Goal: Task Accomplishment & Management: Use online tool/utility

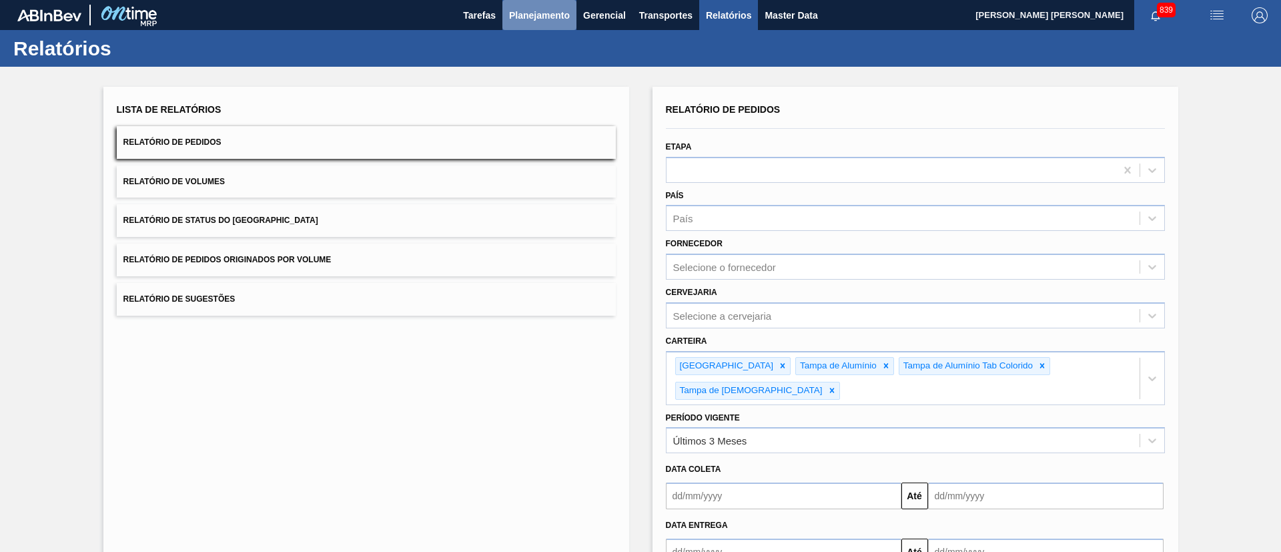
click at [563, 12] on span "Planejamento" at bounding box center [539, 15] width 61 height 16
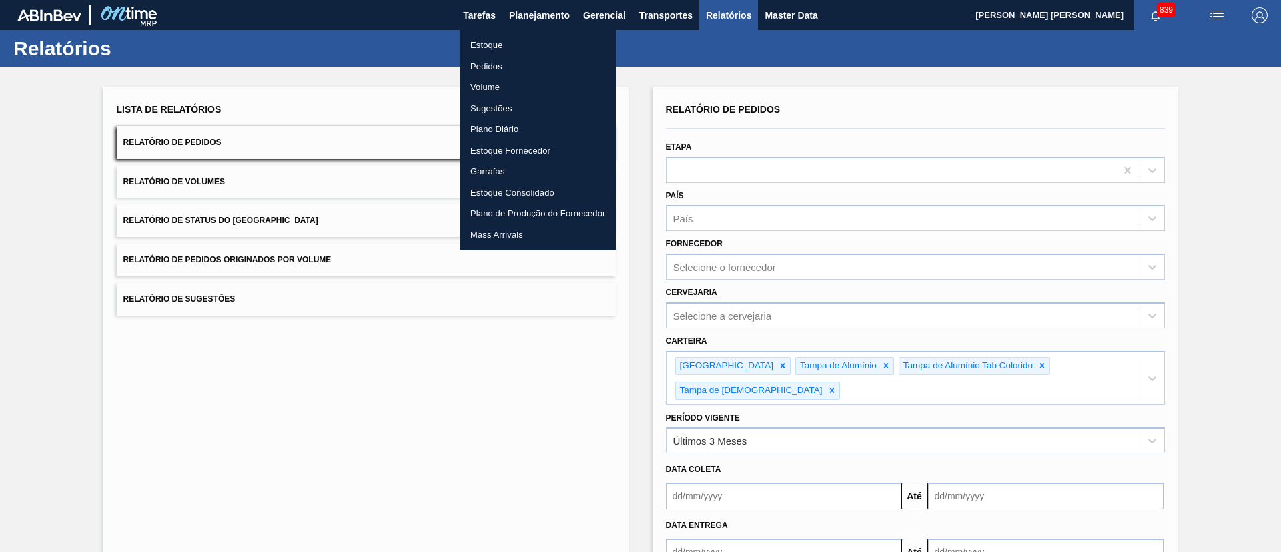
click at [500, 57] on li "Pedidos" at bounding box center [538, 66] width 157 height 21
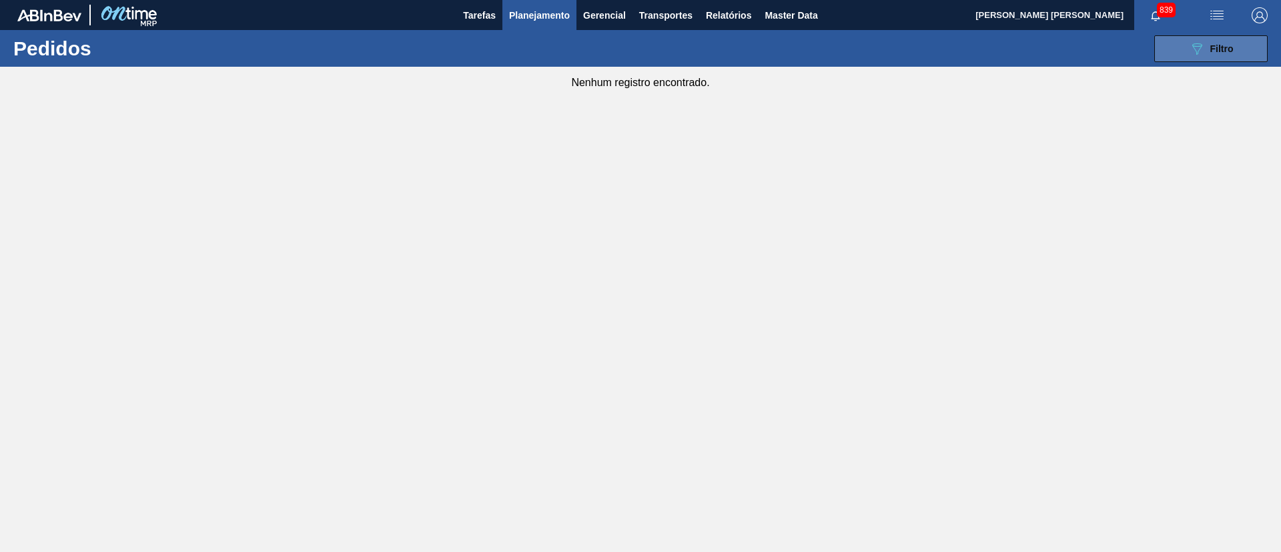
click at [1193, 49] on icon "089F7B8B-B2A5-4AFE-B5C0-19BA573D28AC" at bounding box center [1197, 49] width 16 height 16
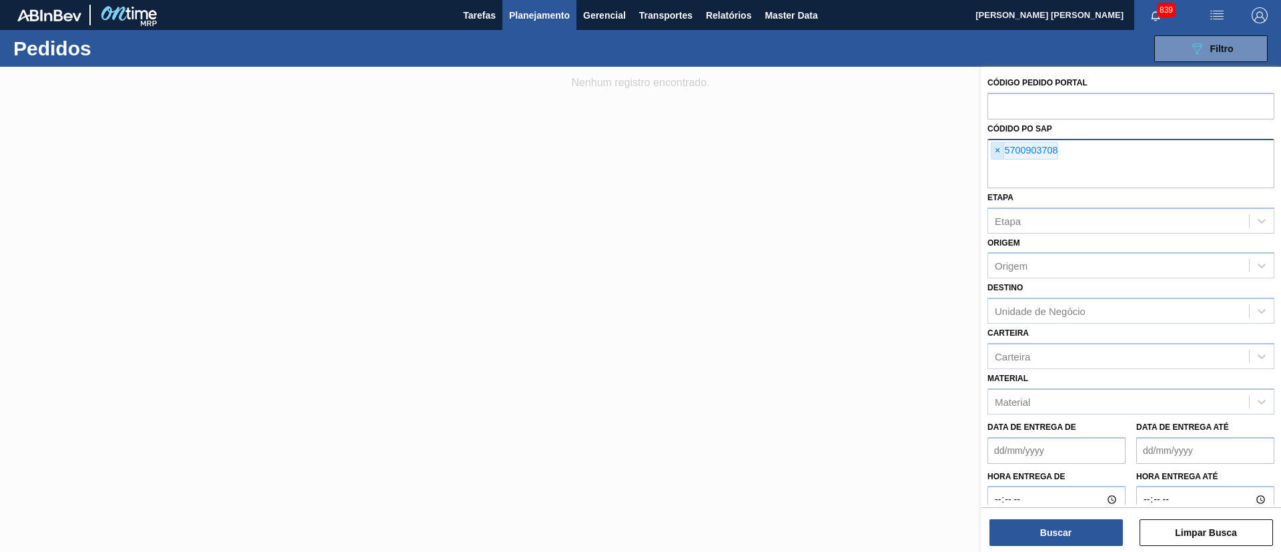
click at [999, 152] on span "×" at bounding box center [997, 151] width 13 height 16
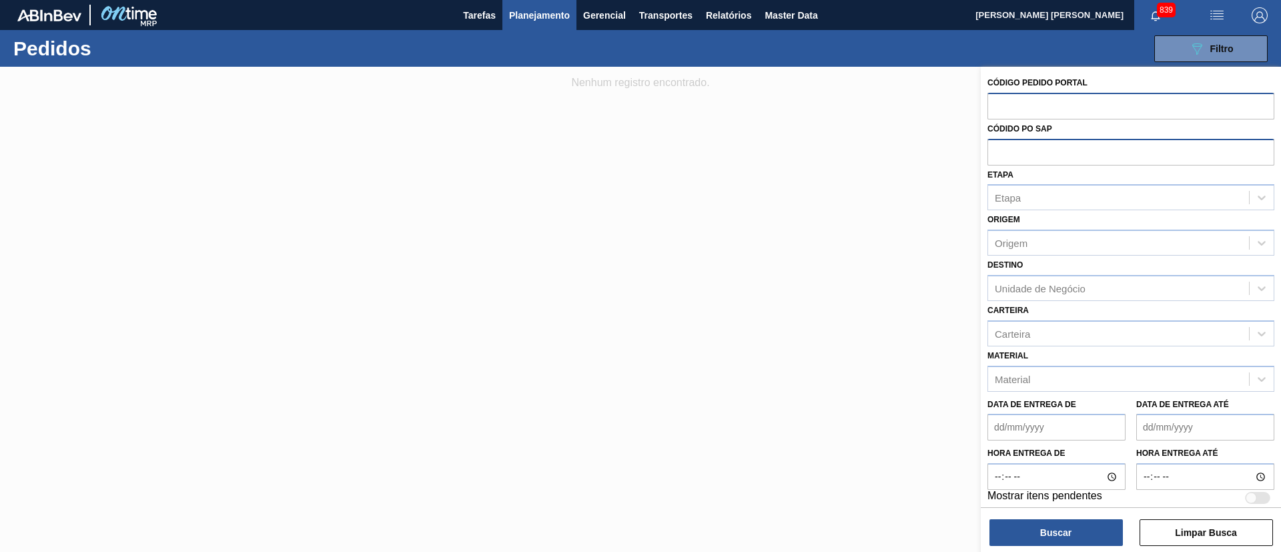
click at [1007, 110] on input "text" at bounding box center [1130, 105] width 287 height 25
paste input "text"
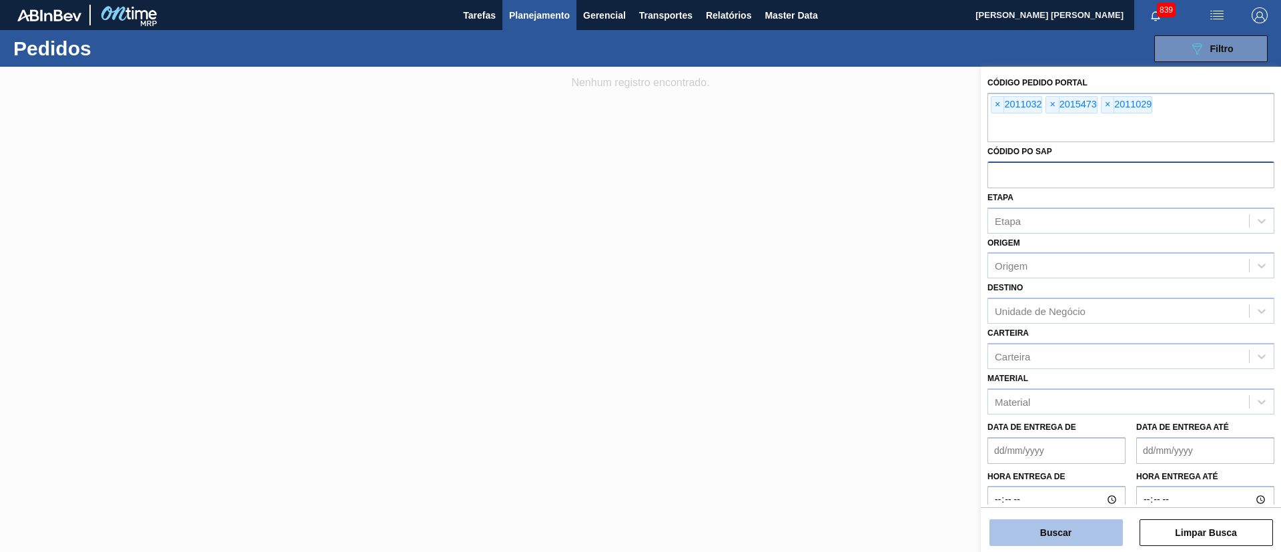
click at [1041, 530] on button "Buscar" at bounding box center [1055, 532] width 133 height 27
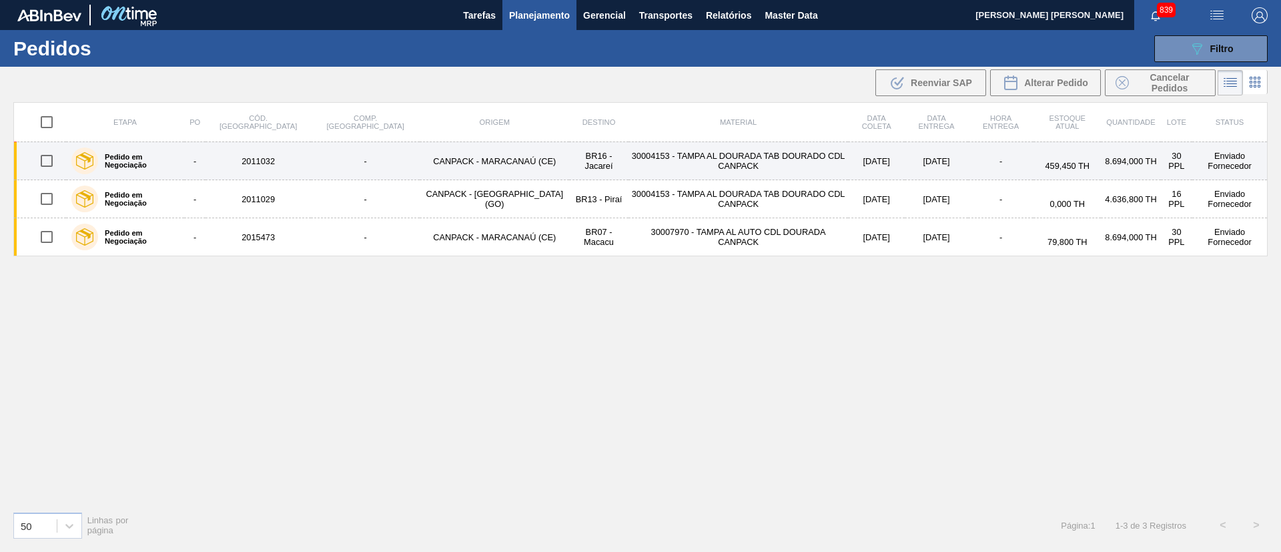
click at [638, 169] on td "30004153 - TAMPA AL DOURADA TAB DOURADO CDL CANPACK" at bounding box center [737, 161] width 219 height 38
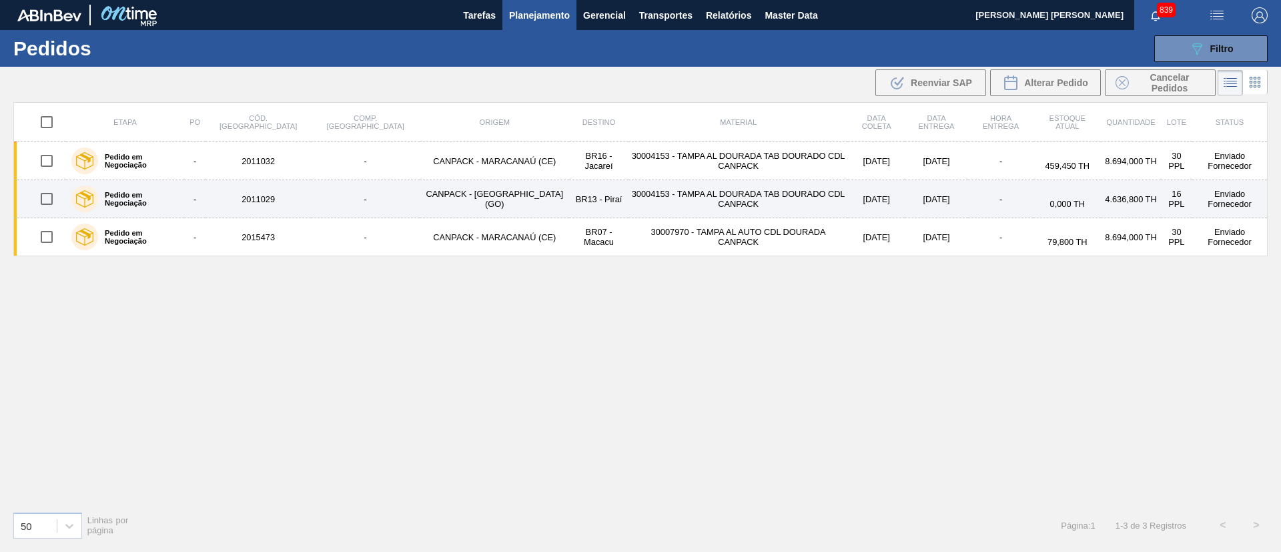
click at [646, 195] on td "30004153 - TAMPA AL DOURADA TAB DOURADO CDL CANPACK" at bounding box center [737, 199] width 219 height 38
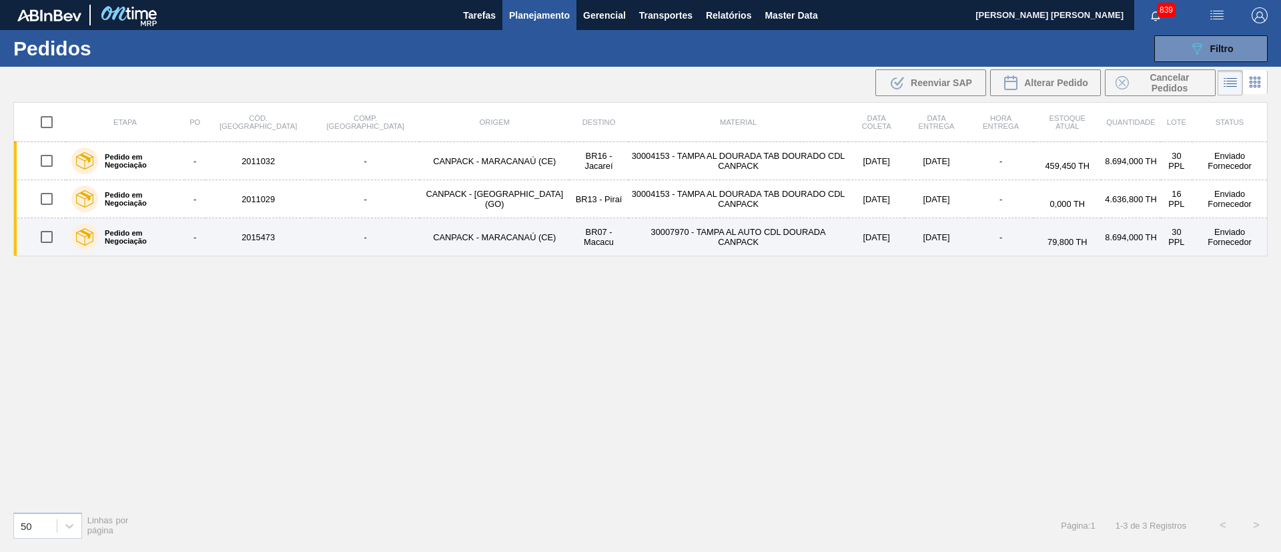
click at [652, 227] on td "30007970 - TAMPA AL AUTO CDL DOURADA CANPACK" at bounding box center [737, 237] width 219 height 38
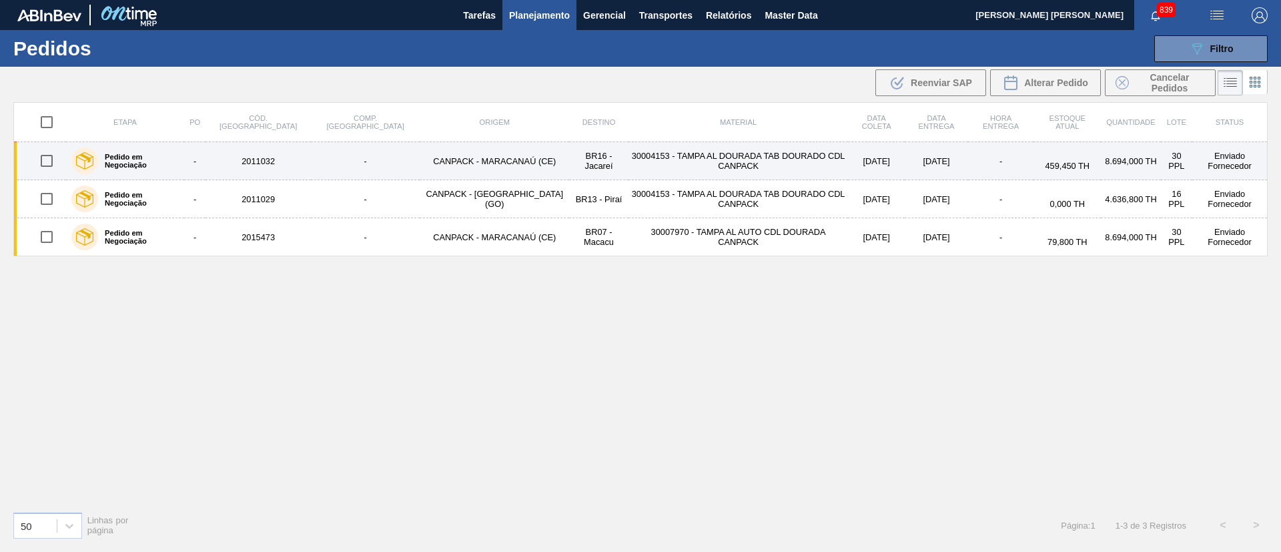
click at [139, 167] on div "Pedido em Negociação" at bounding box center [125, 160] width 114 height 33
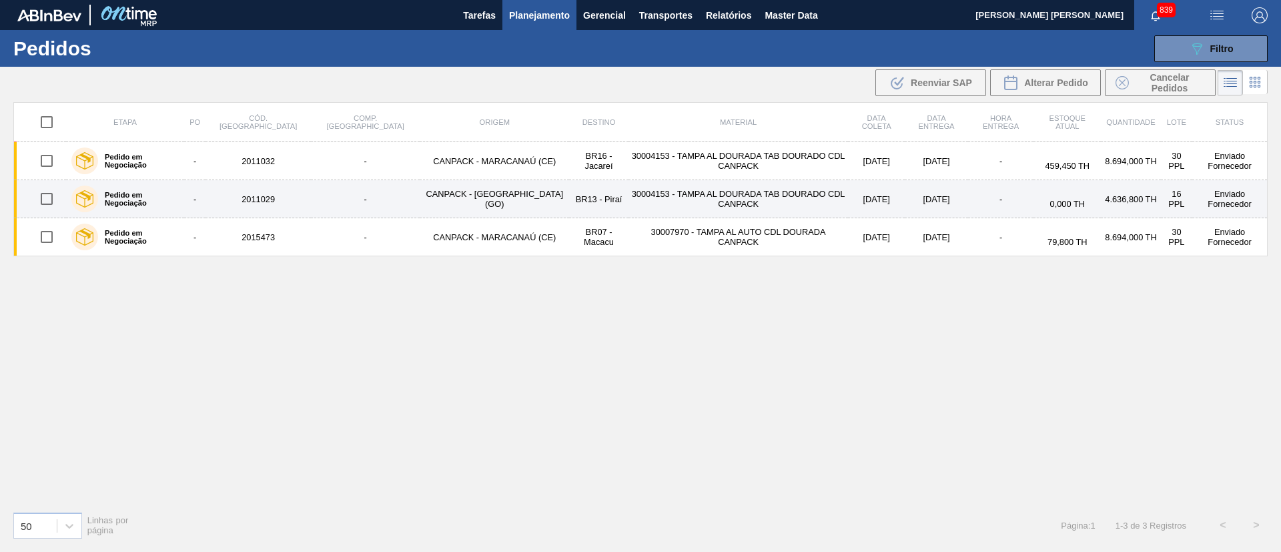
click at [147, 193] on div "Pedido em Negociação" at bounding box center [125, 198] width 114 height 33
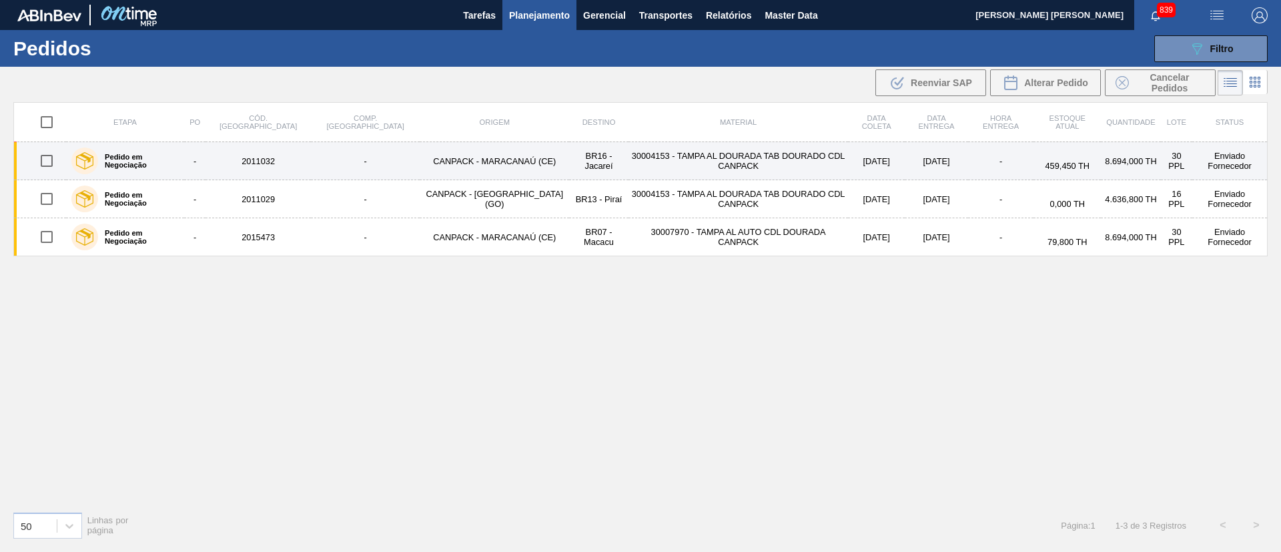
click at [420, 157] on td "CANPACK - MARACANAÚ (CE)" at bounding box center [494, 161] width 149 height 38
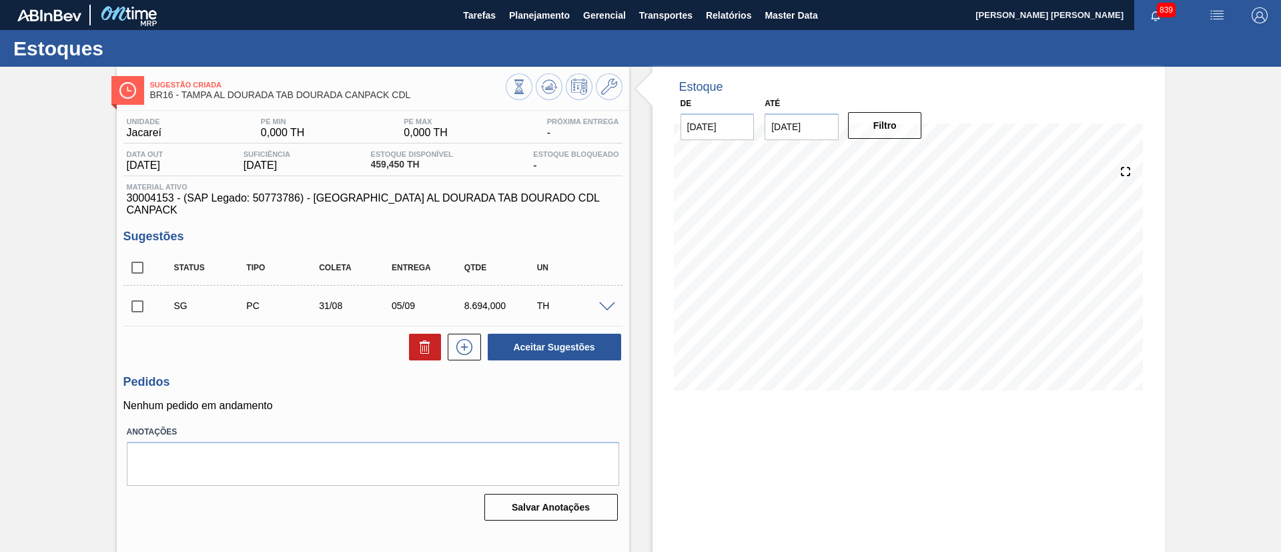
click at [536, 98] on div at bounding box center [564, 88] width 117 height 30
click at [557, 88] on button at bounding box center [549, 86] width 27 height 27
click at [540, 95] on button at bounding box center [549, 86] width 27 height 27
click at [547, 10] on span "Planejamento" at bounding box center [539, 15] width 61 height 16
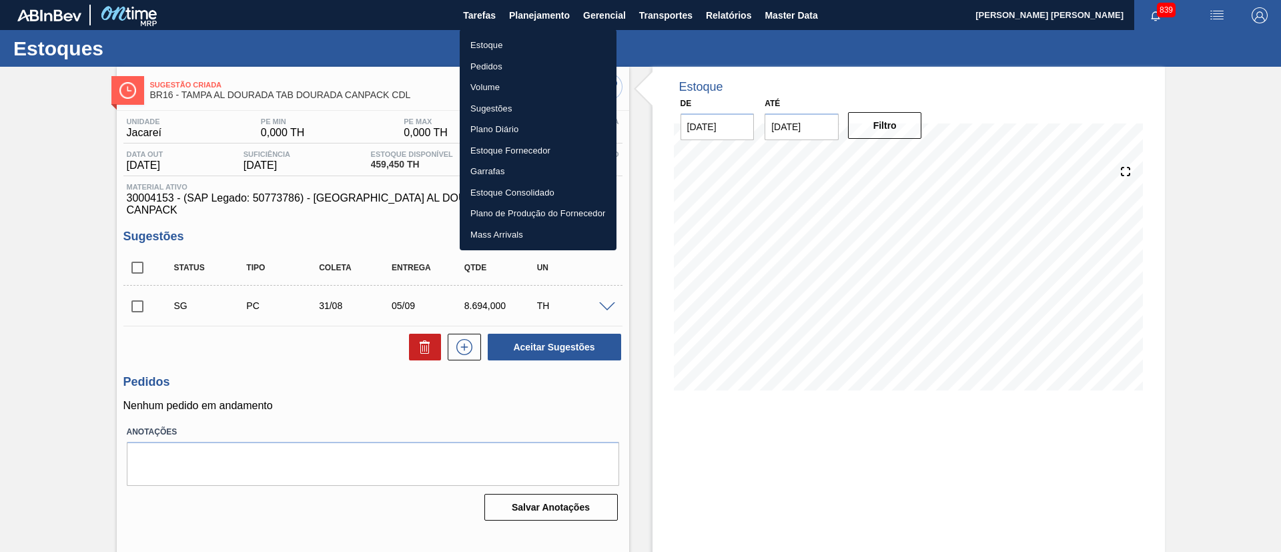
click at [495, 40] on li "Estoque" at bounding box center [538, 45] width 157 height 21
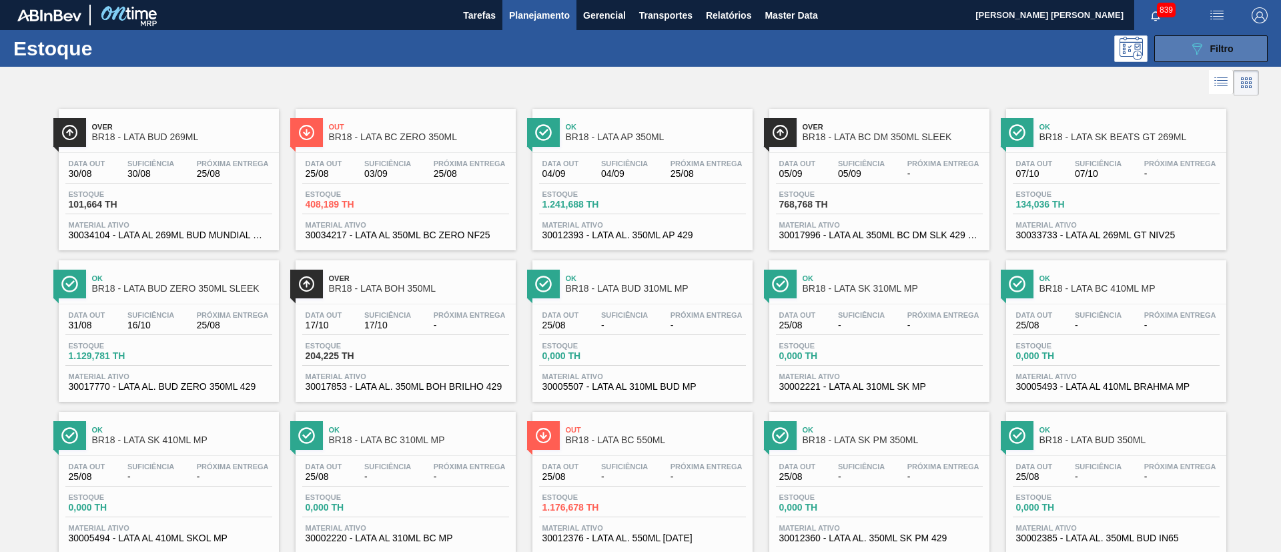
click at [1201, 43] on icon "089F7B8B-B2A5-4AFE-B5C0-19BA573D28AC" at bounding box center [1197, 49] width 16 height 16
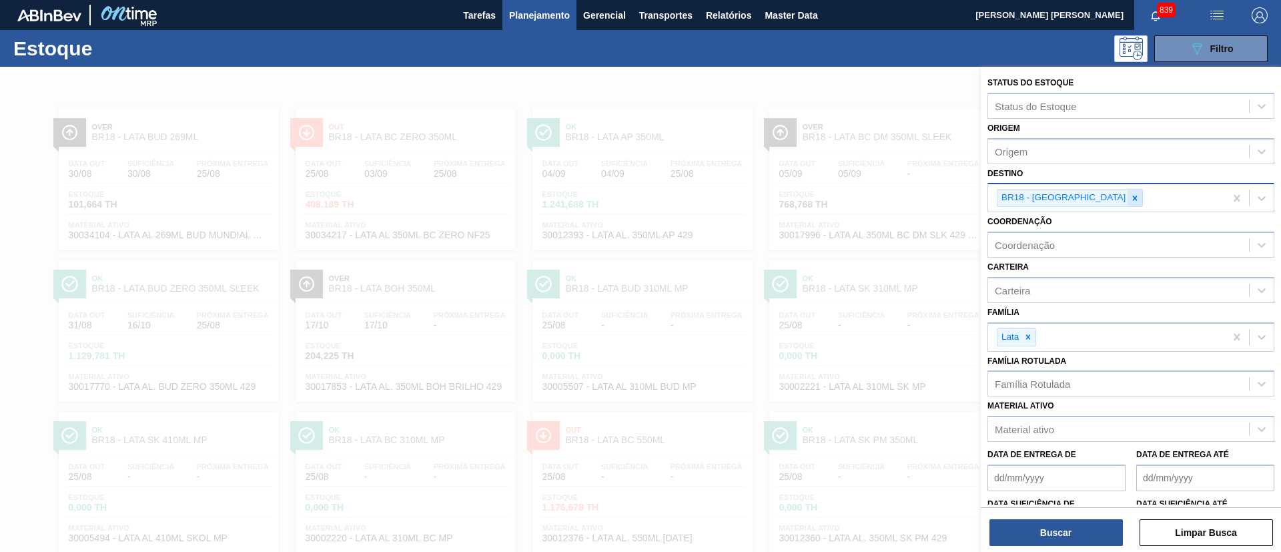
click at [1130, 200] on icon at bounding box center [1134, 197] width 9 height 9
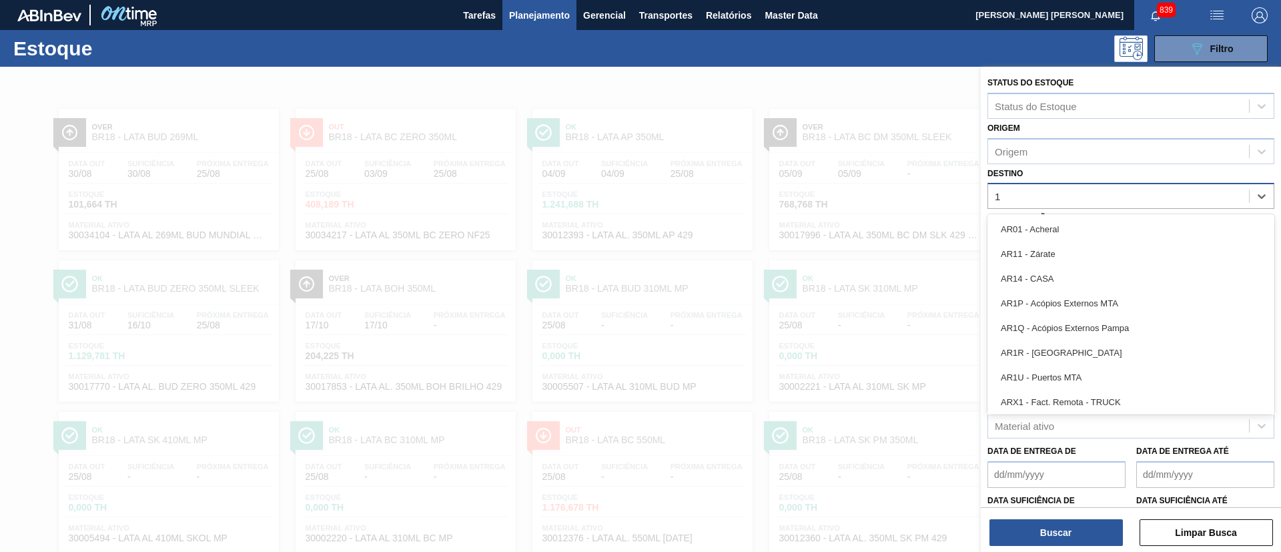
type input "13"
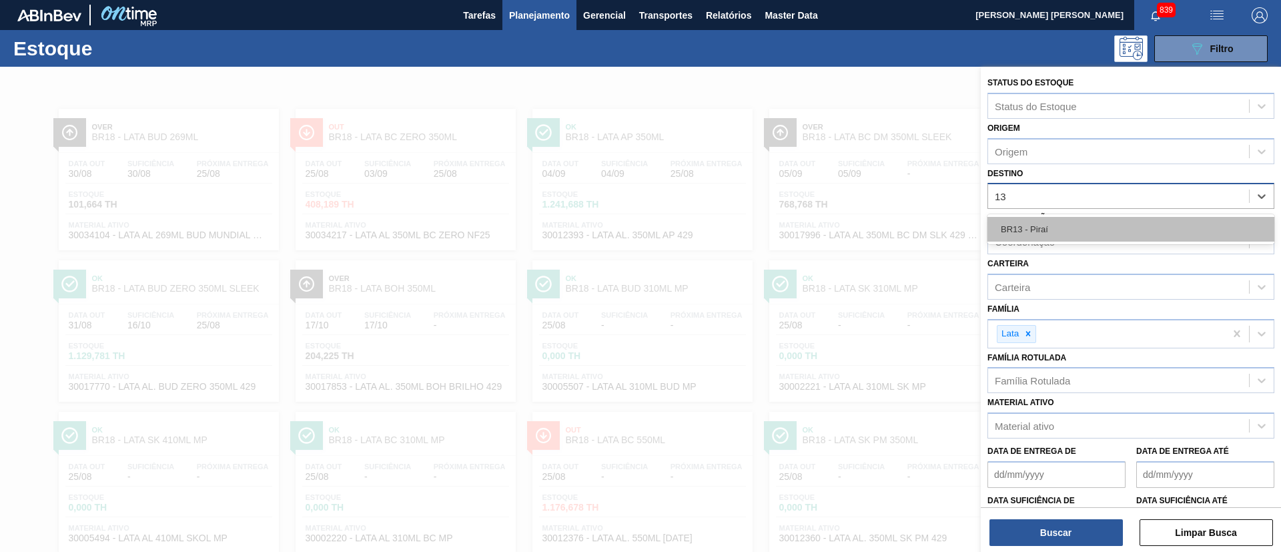
click at [1065, 227] on div "BR13 - Piraí" at bounding box center [1130, 229] width 287 height 25
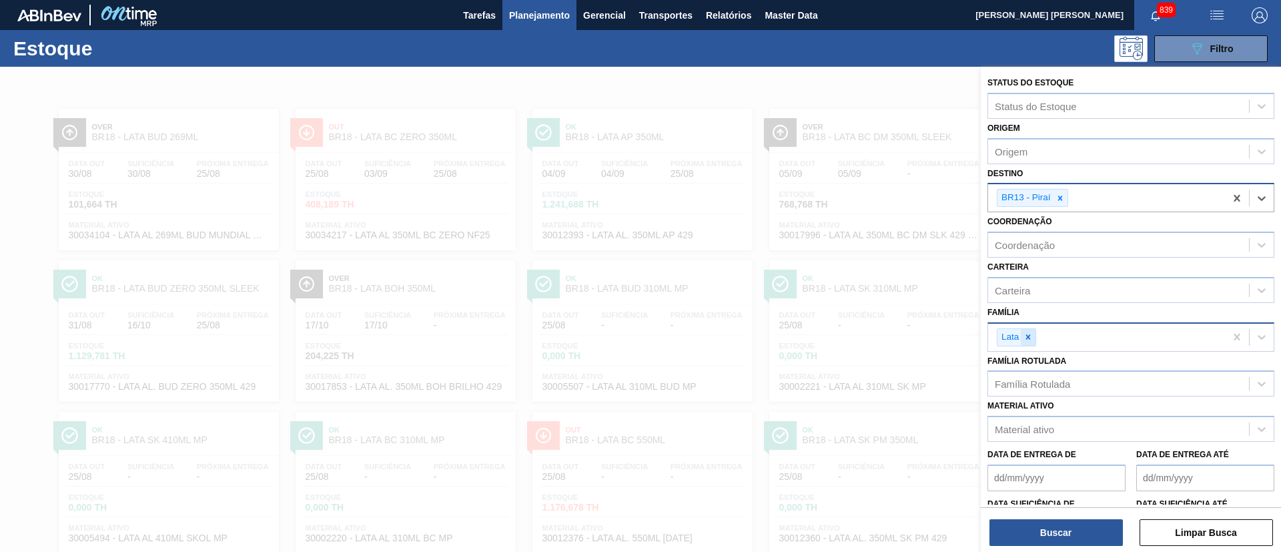
click at [1023, 334] on icon at bounding box center [1027, 336] width 9 height 9
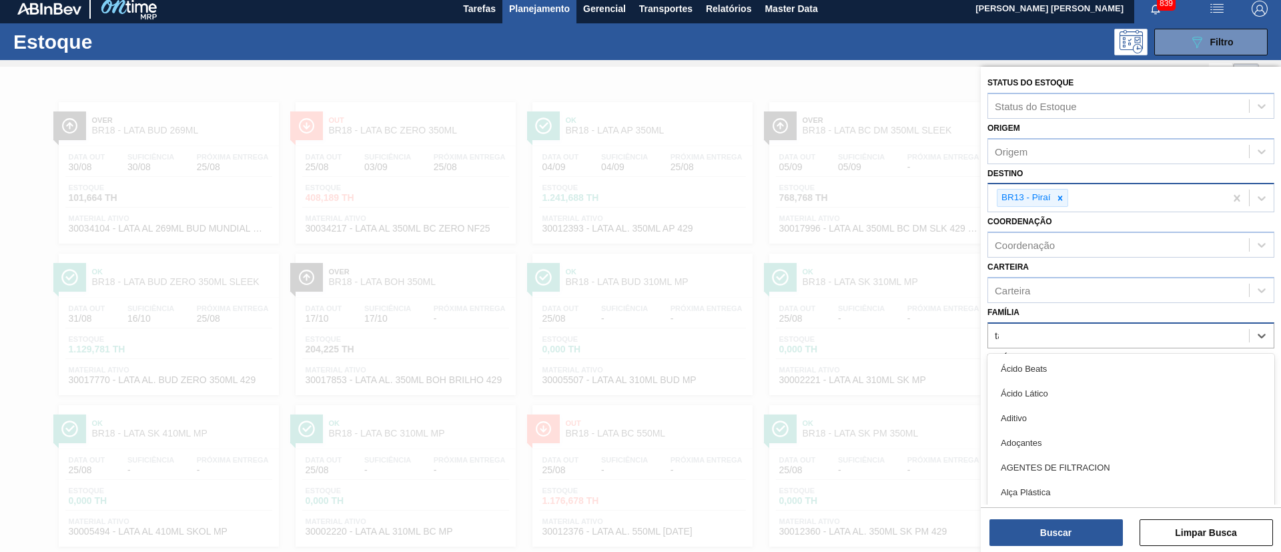
scroll to position [7, 0]
type input "tam"
click at [1043, 426] on div "Tampa alumínio" at bounding box center [1130, 418] width 287 height 25
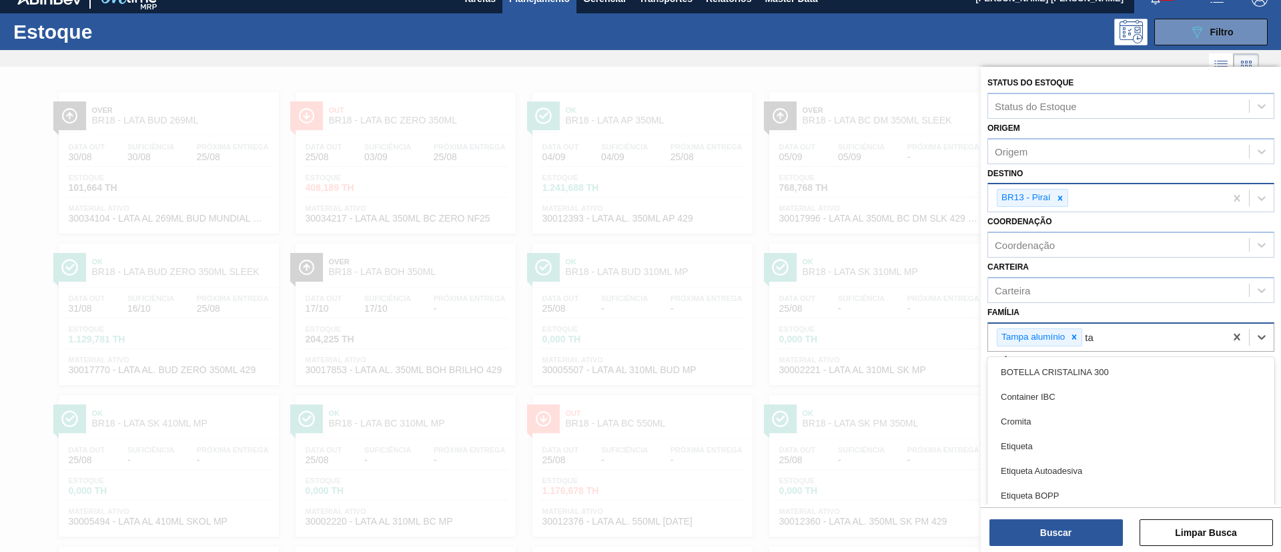
scroll to position [18, 0]
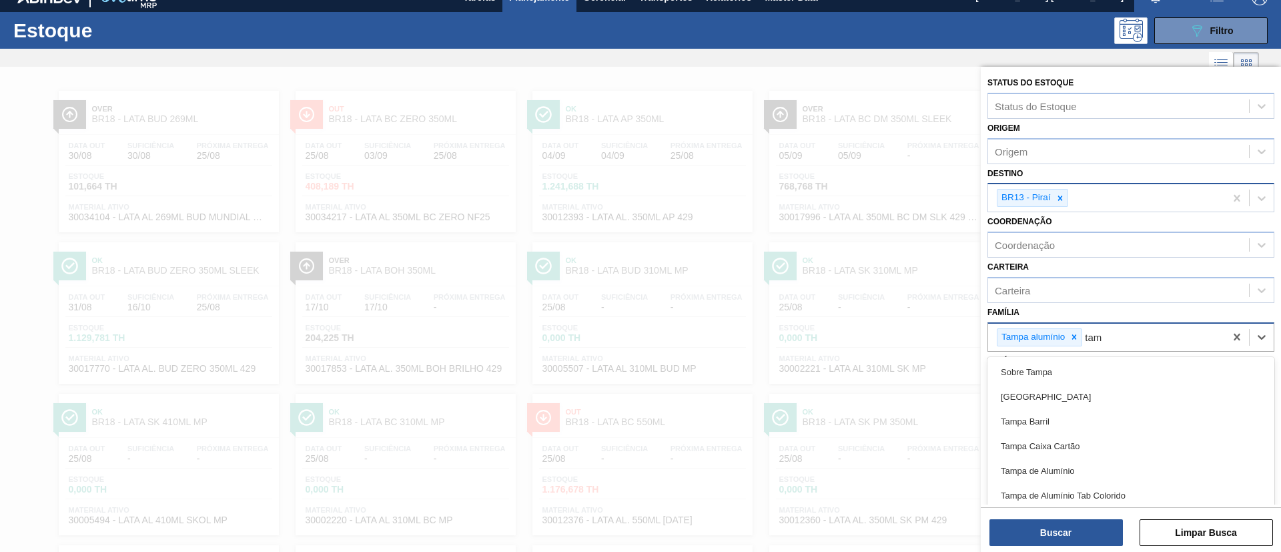
type input "tamp"
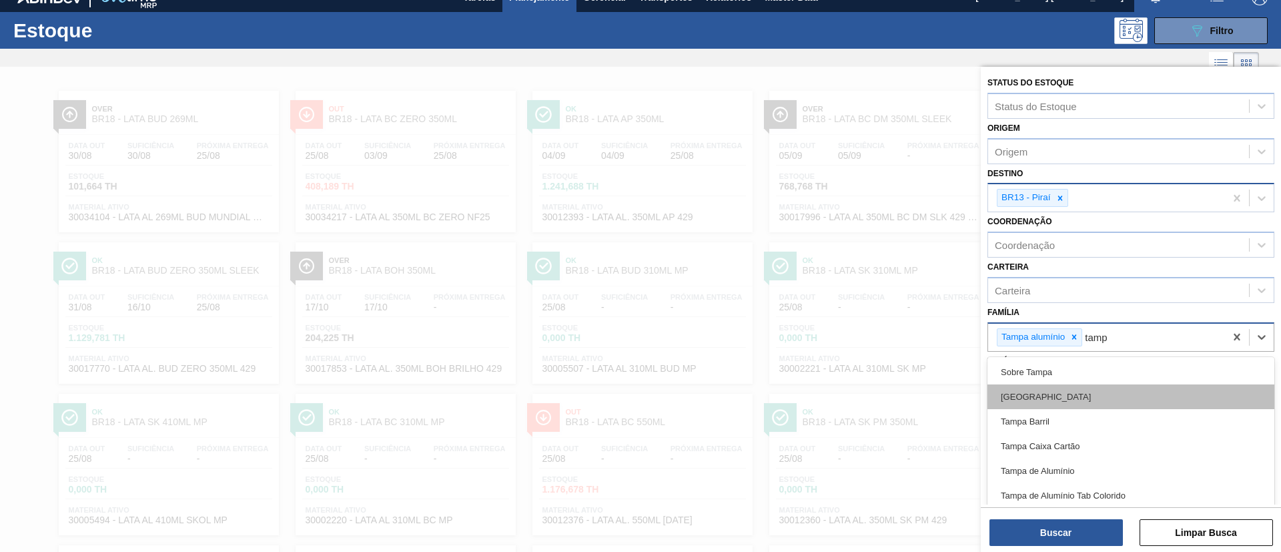
click at [1024, 392] on div "Tampa" at bounding box center [1130, 396] width 287 height 25
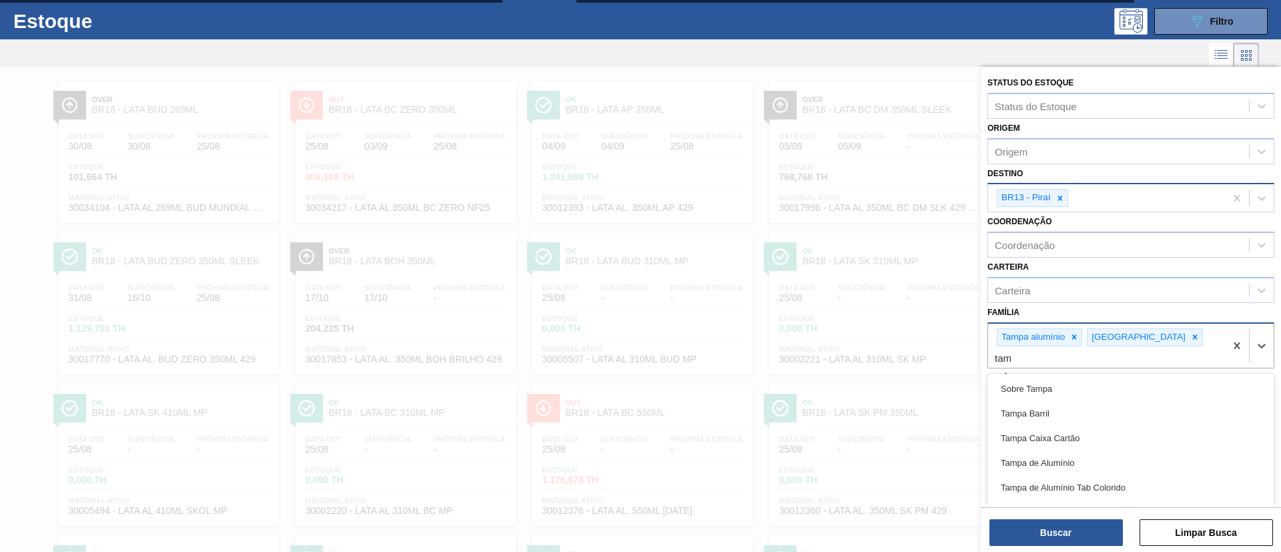
scroll to position [29, 0]
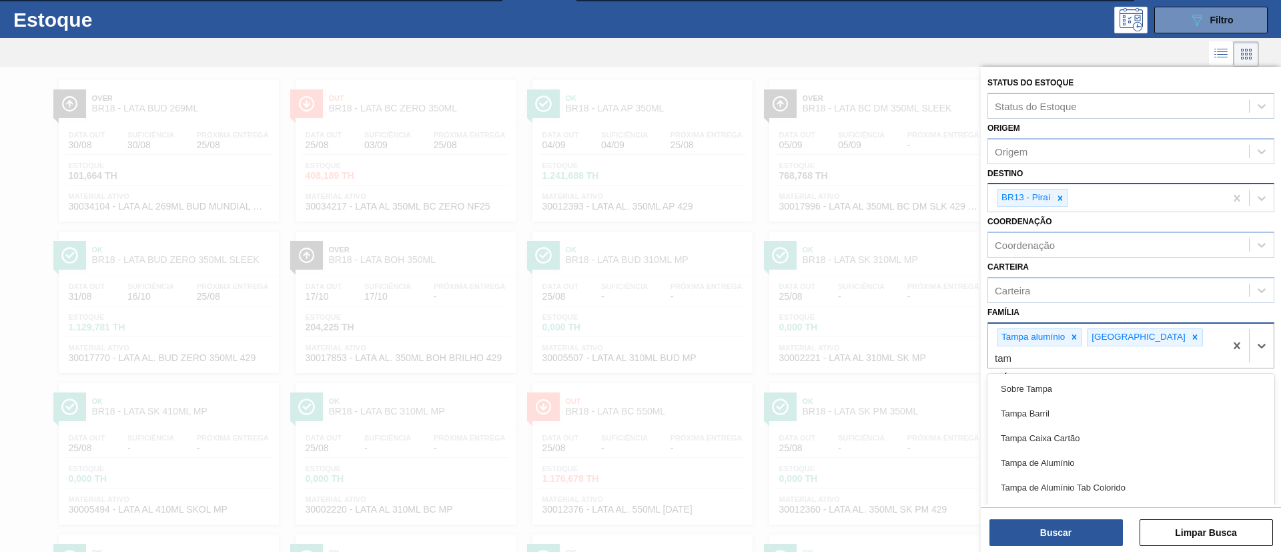
type input "tamp"
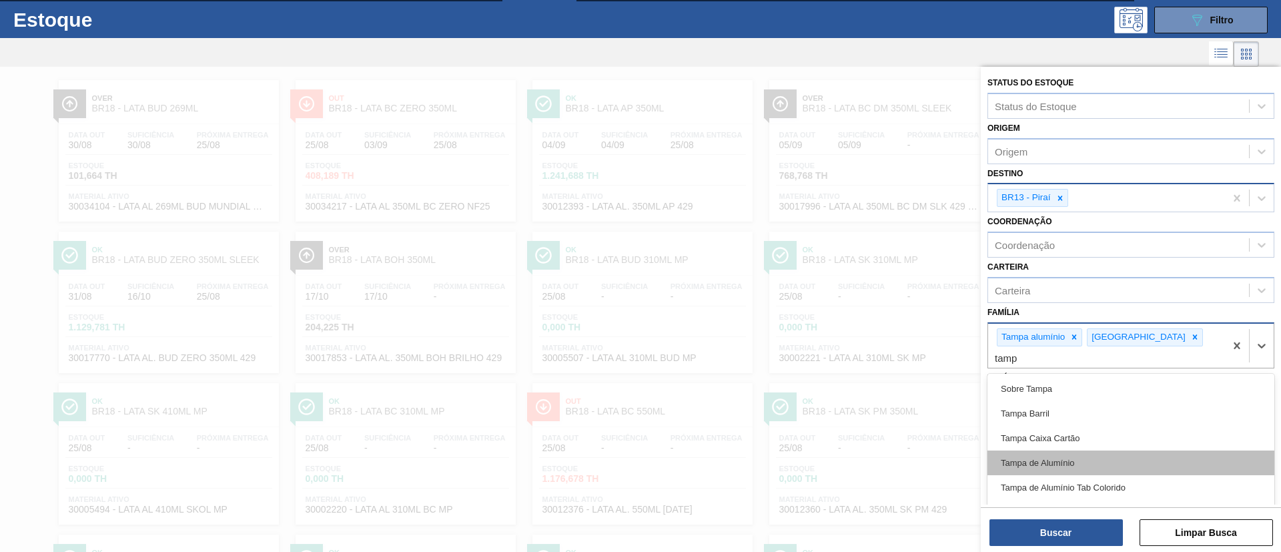
click at [1043, 450] on div "Tampa de Alumínio" at bounding box center [1130, 462] width 287 height 25
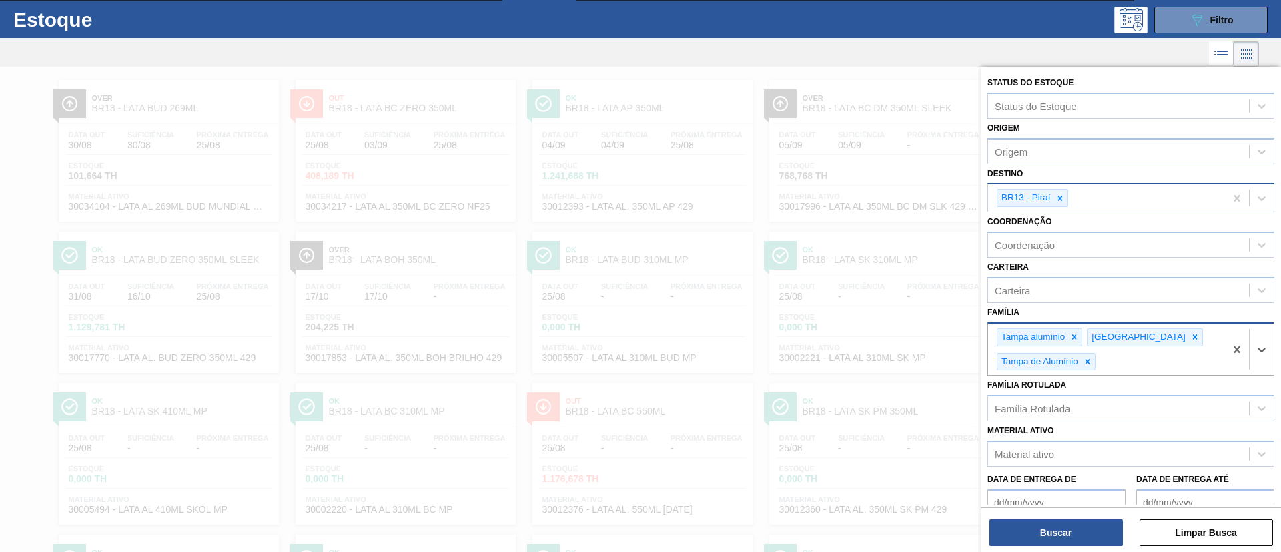
type input "t"
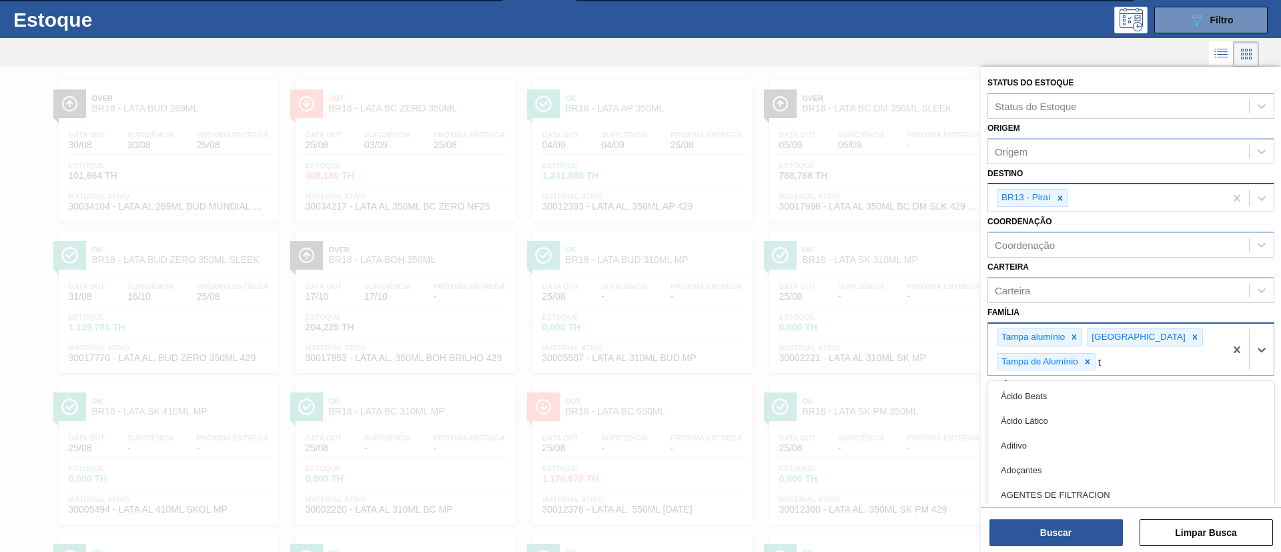
scroll to position [63, 0]
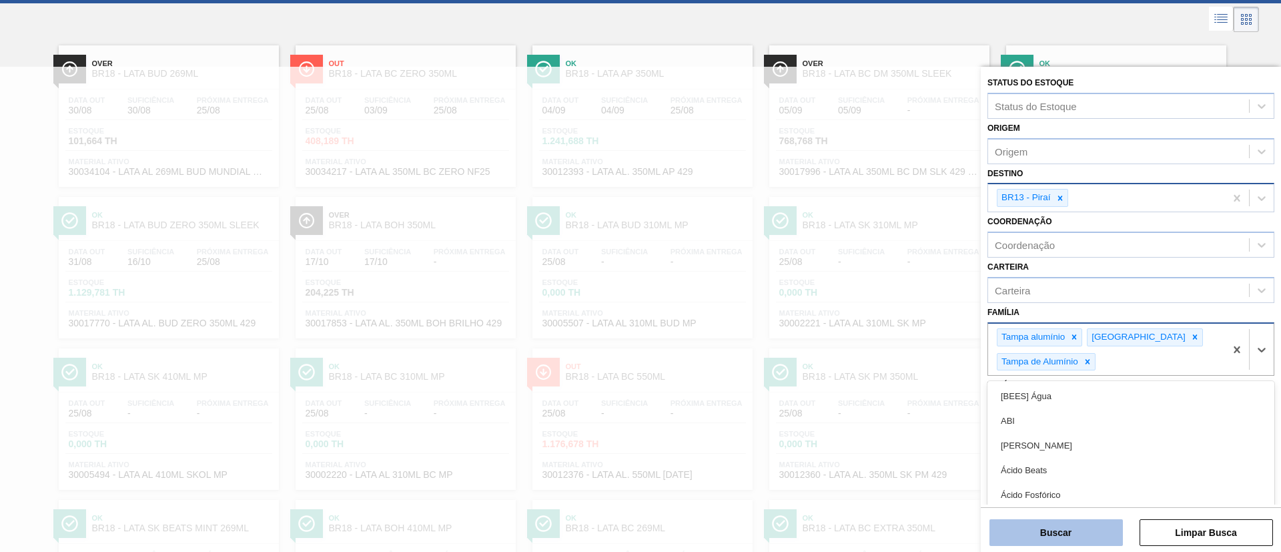
click at [1070, 521] on button "Buscar" at bounding box center [1055, 532] width 133 height 27
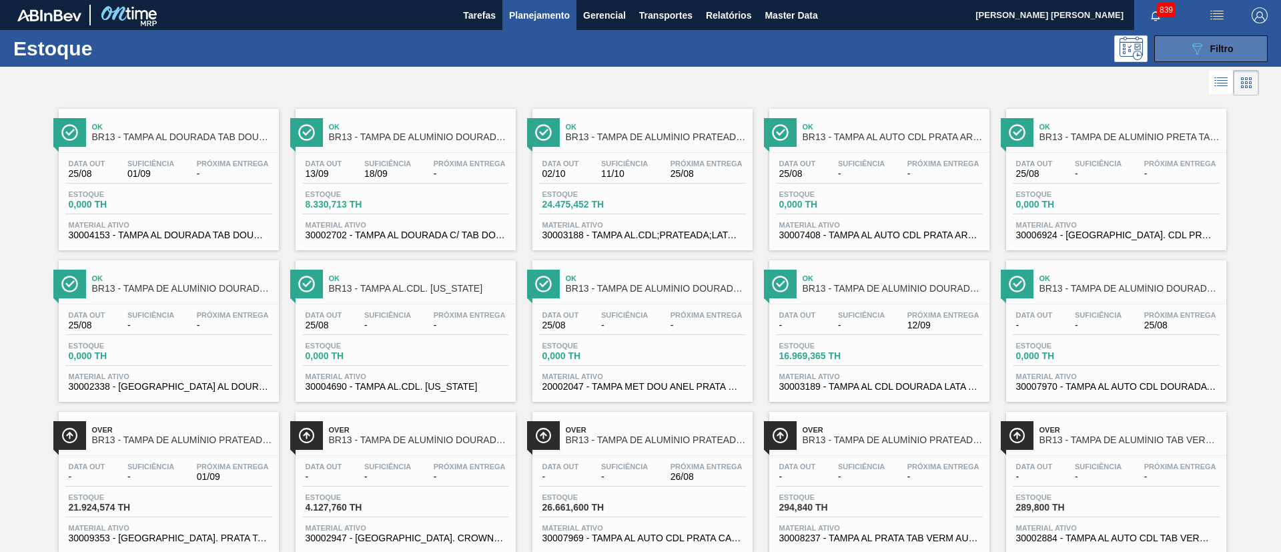
click at [1207, 47] on div "089F7B8B-B2A5-4AFE-B5C0-19BA573D28AC Filtro" at bounding box center [1211, 49] width 45 height 16
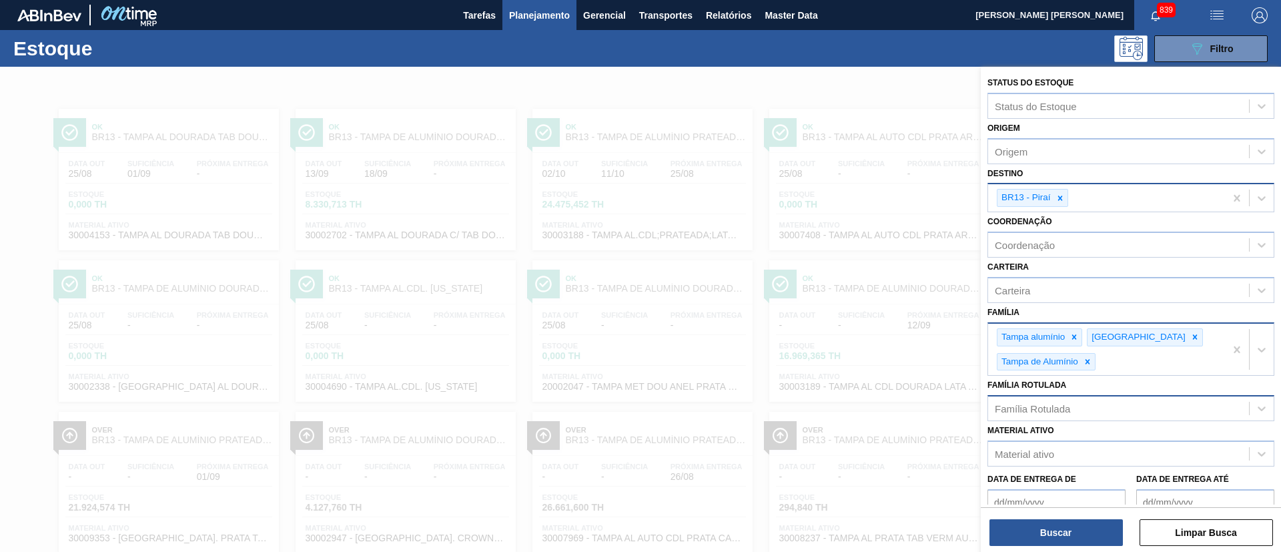
click at [1039, 407] on div "Família Rotulada" at bounding box center [1032, 408] width 75 height 11
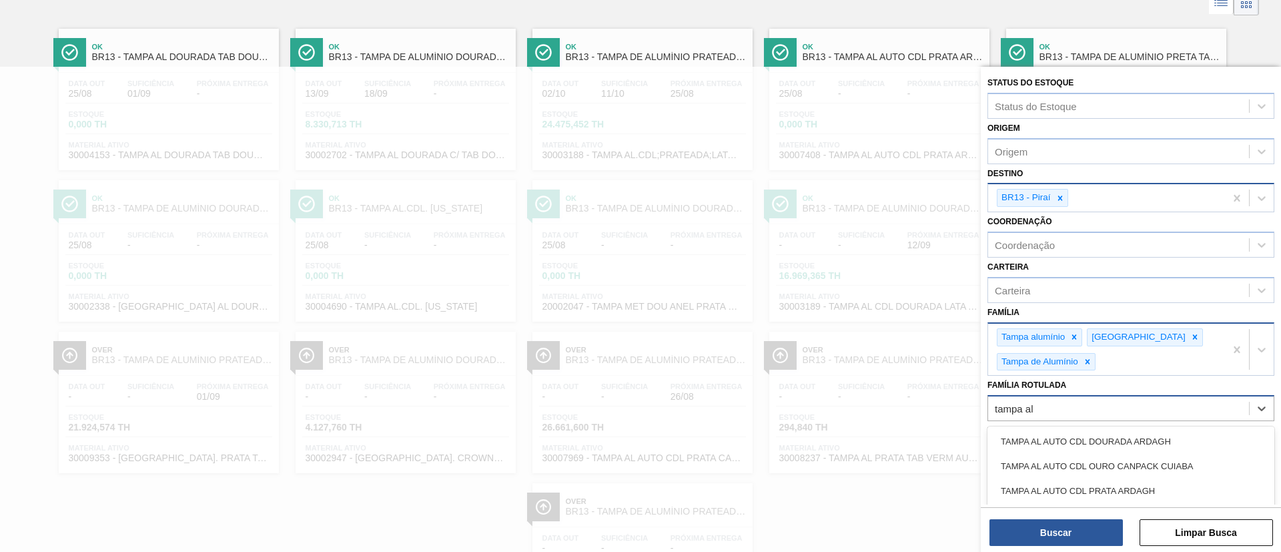
type Rotulada "tampa al"
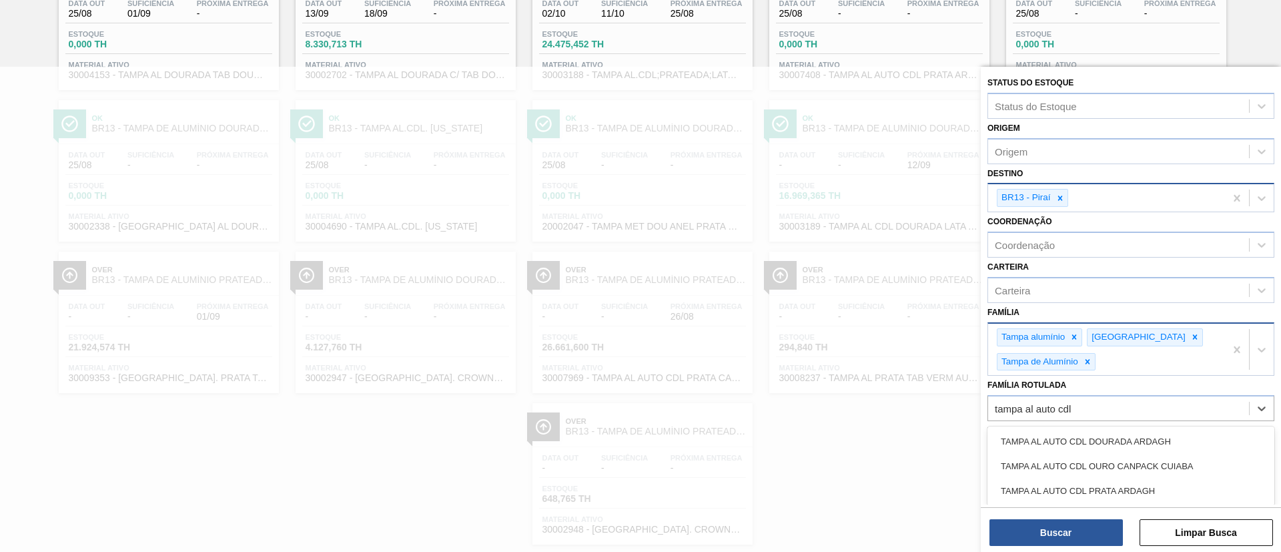
type Rotulada "tampa al auto cdl"
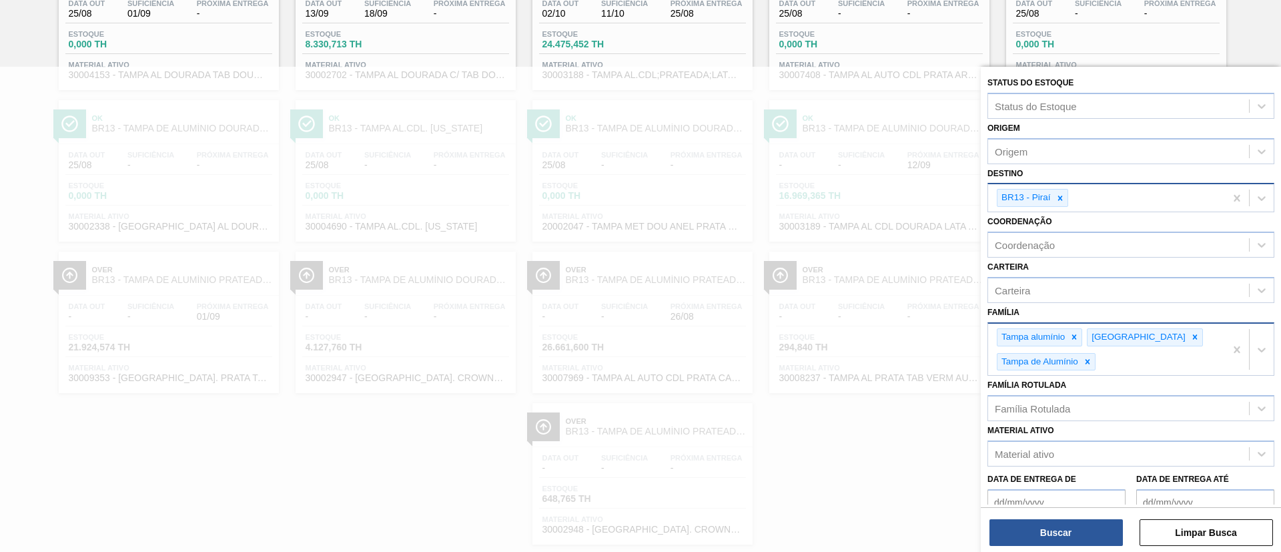
click at [824, 462] on div at bounding box center [640, 343] width 1281 height 552
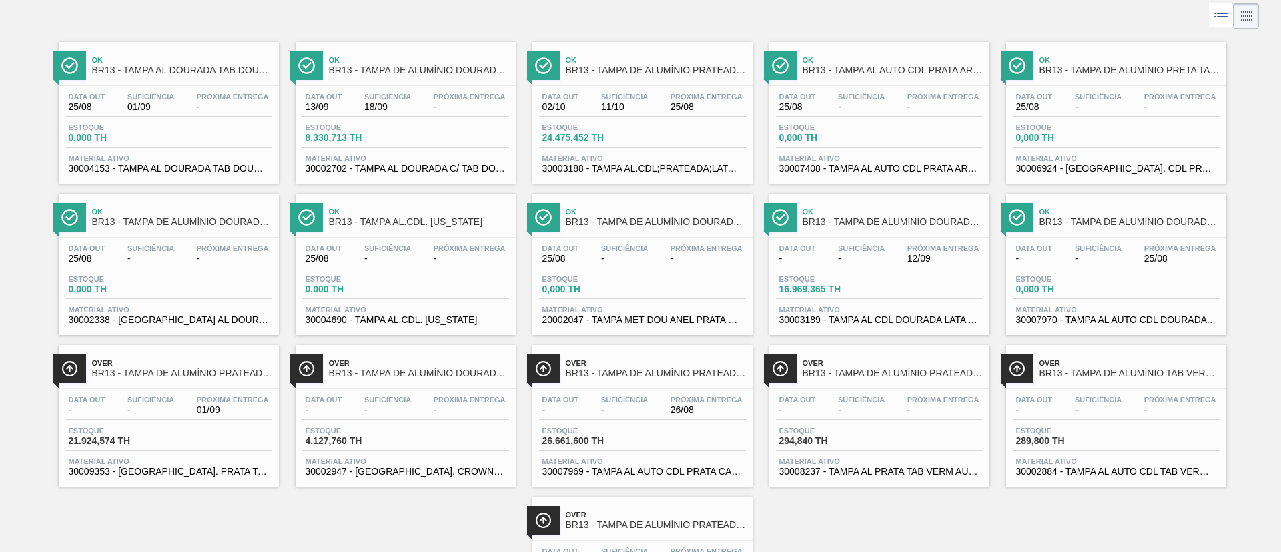
scroll to position [0, 0]
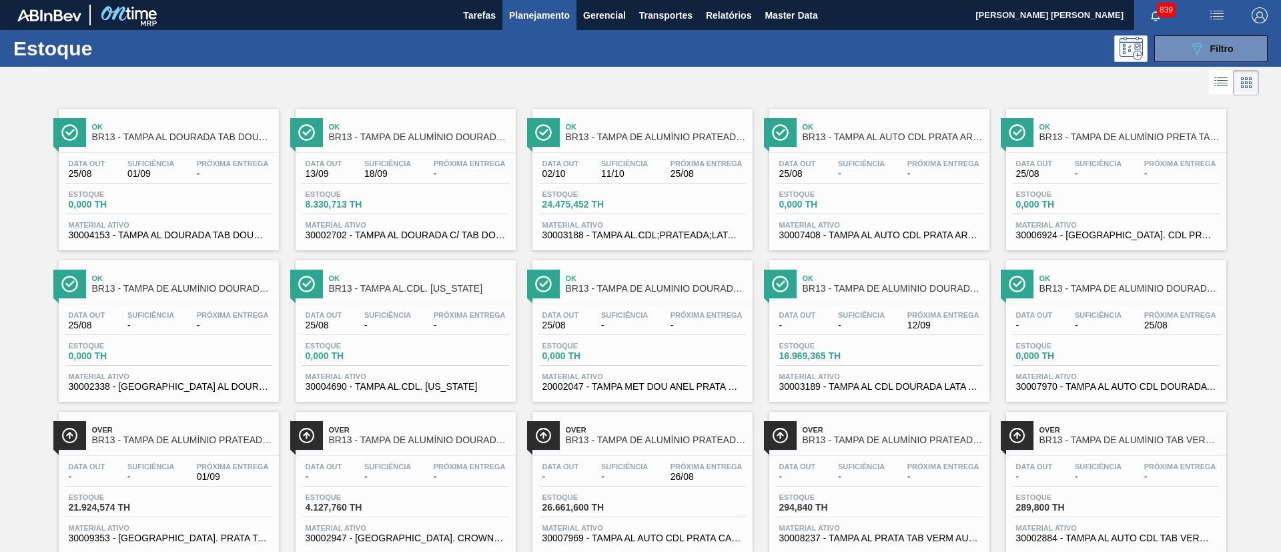
click at [680, 163] on span "Próxima Entrega" at bounding box center [706, 163] width 72 height 8
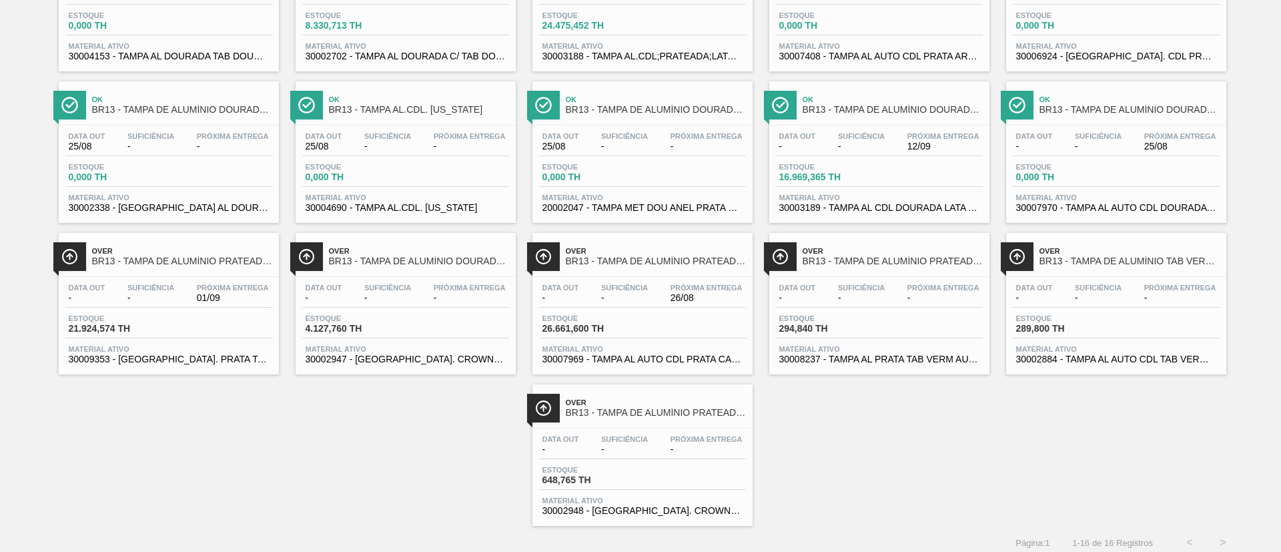
scroll to position [186, 0]
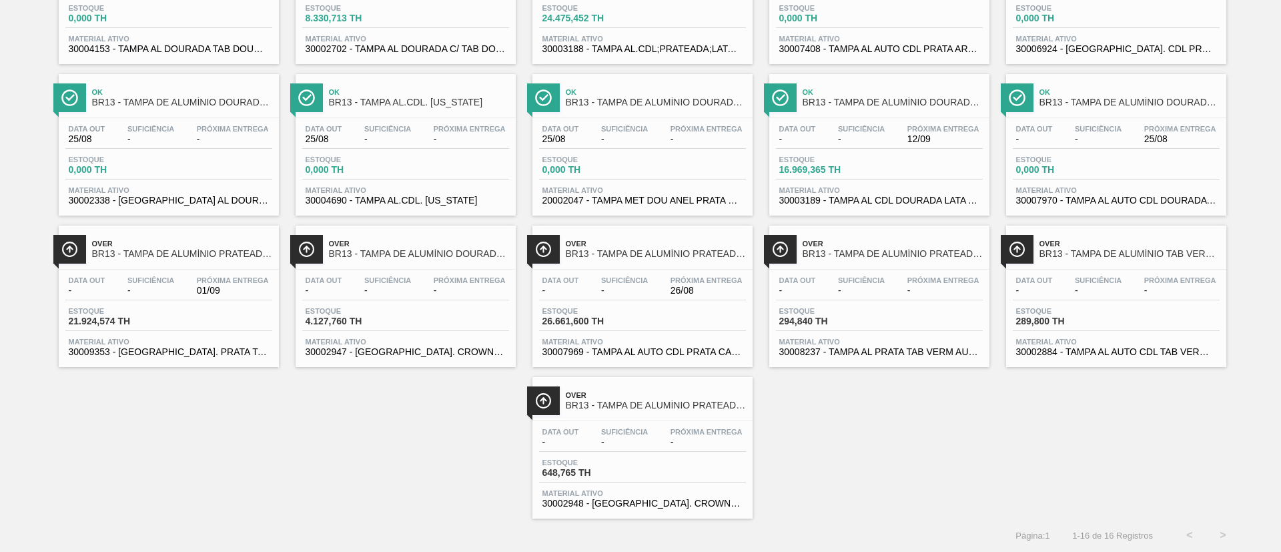
click at [201, 291] on span "01/09" at bounding box center [233, 290] width 72 height 10
click at [649, 288] on div "Suficiência -" at bounding box center [624, 285] width 53 height 19
click at [884, 298] on div "Data out - Suficiência - Próxima Entrega -" at bounding box center [879, 288] width 207 height 24
click at [622, 436] on div "Suficiência -" at bounding box center [624, 437] width 53 height 19
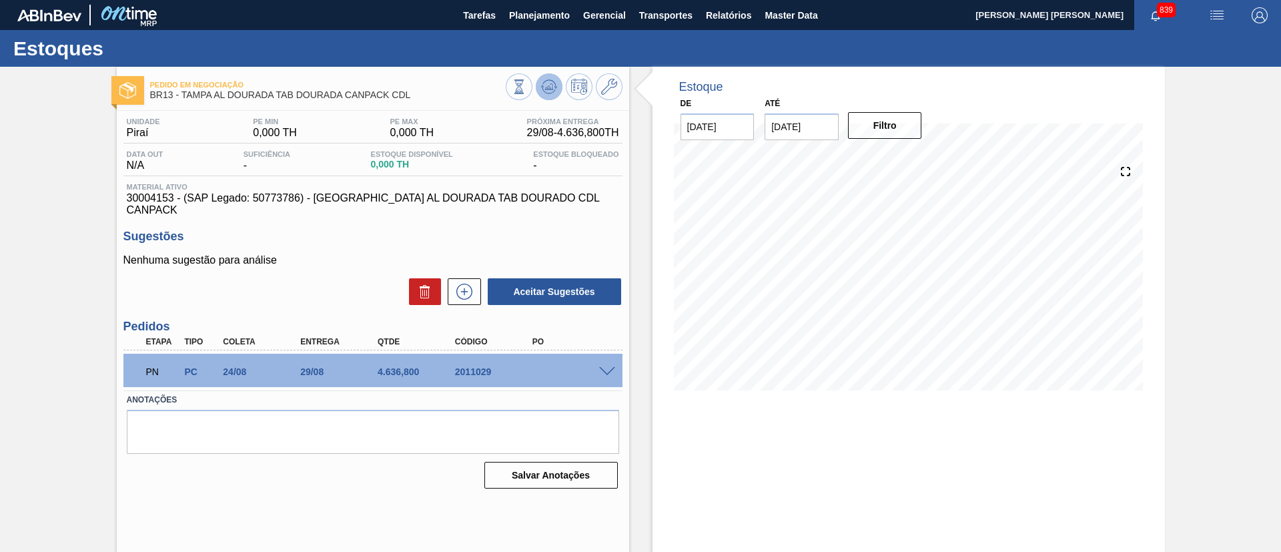
click at [542, 91] on icon at bounding box center [549, 87] width 16 height 16
click at [610, 367] on span at bounding box center [607, 372] width 16 height 10
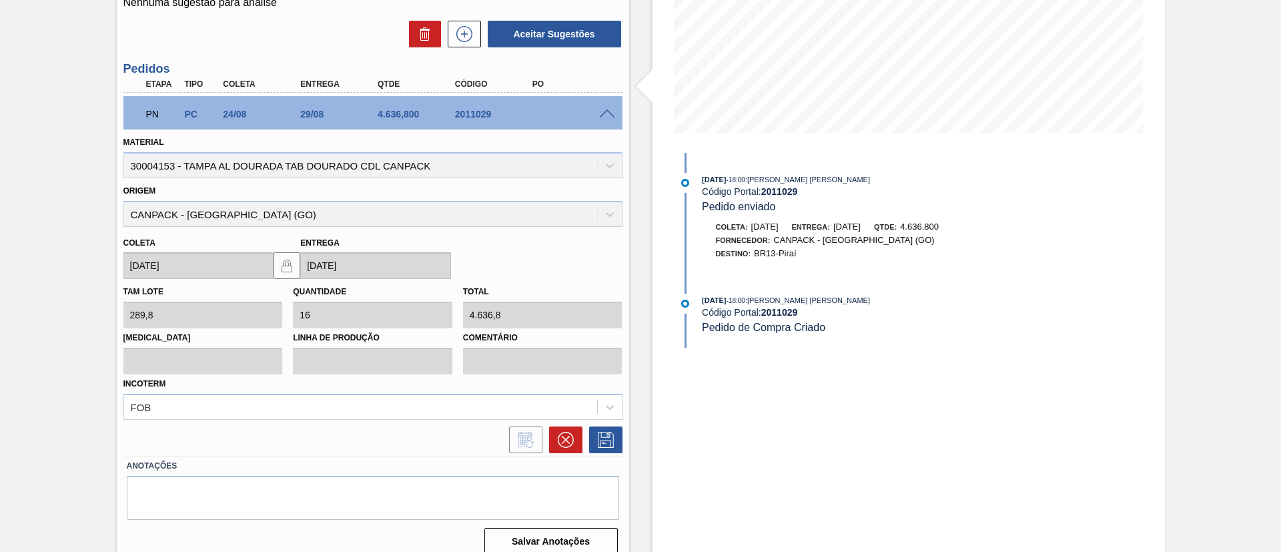
scroll to position [259, 0]
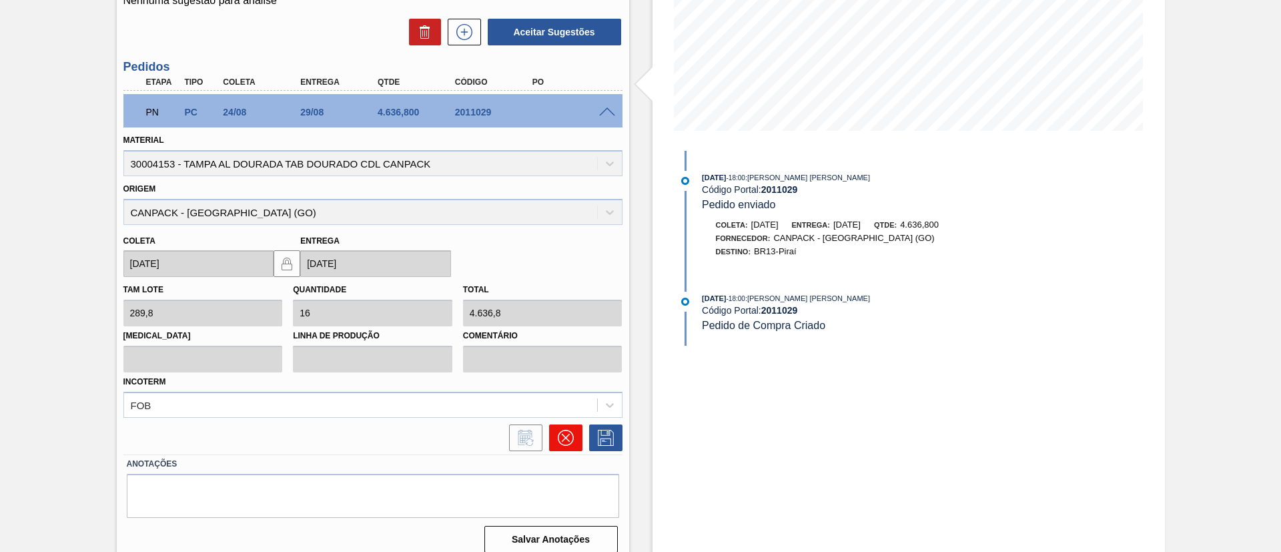
click at [562, 434] on button at bounding box center [565, 437] width 33 height 27
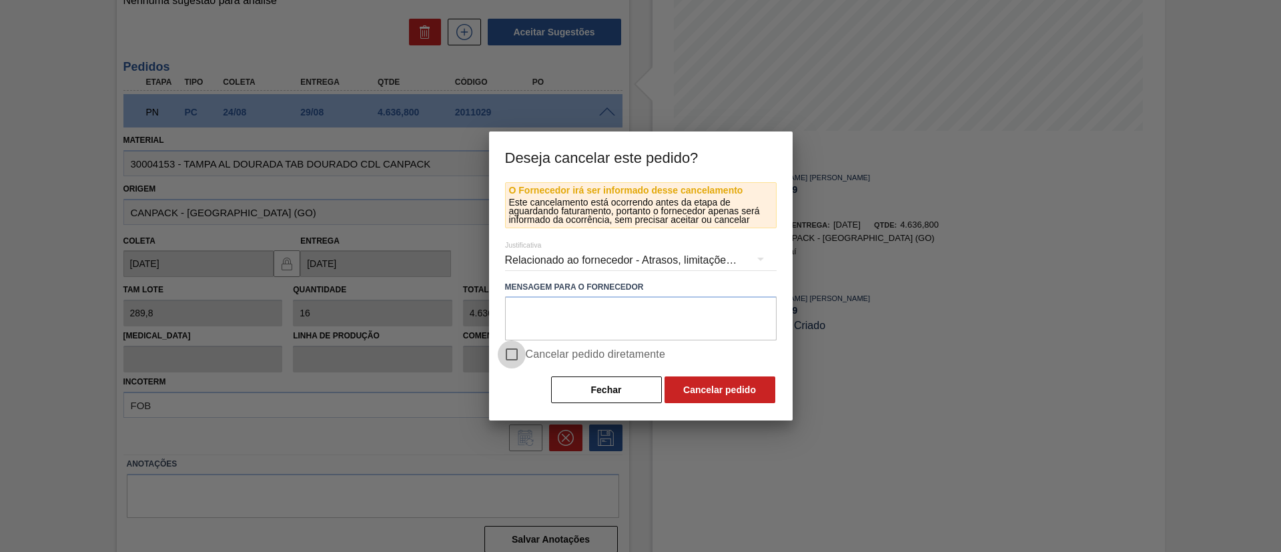
click at [514, 349] on input "Cancelar pedido diretamente" at bounding box center [512, 354] width 28 height 28
checkbox input "true"
click at [695, 382] on button "Cancelar pedido" at bounding box center [719, 389] width 111 height 27
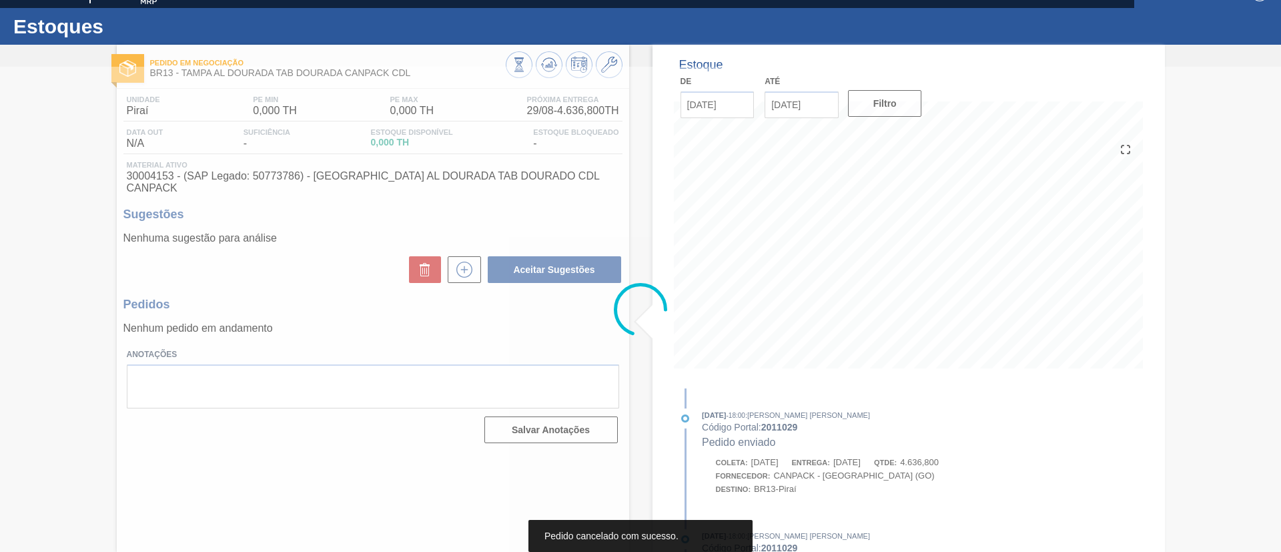
scroll to position [22, 0]
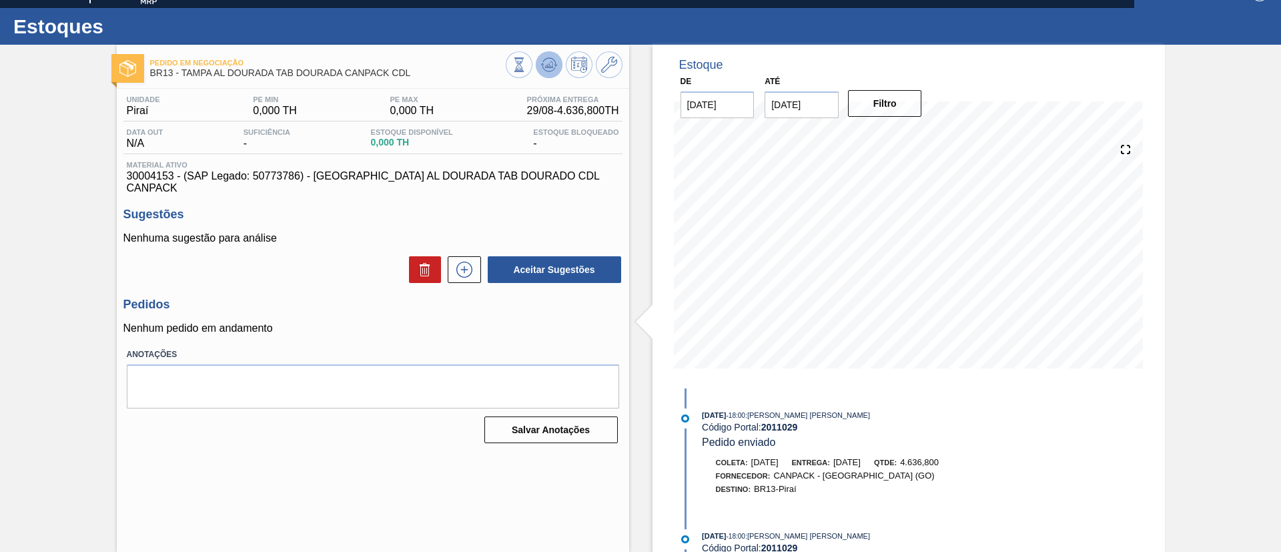
click at [536, 63] on button at bounding box center [549, 64] width 27 height 27
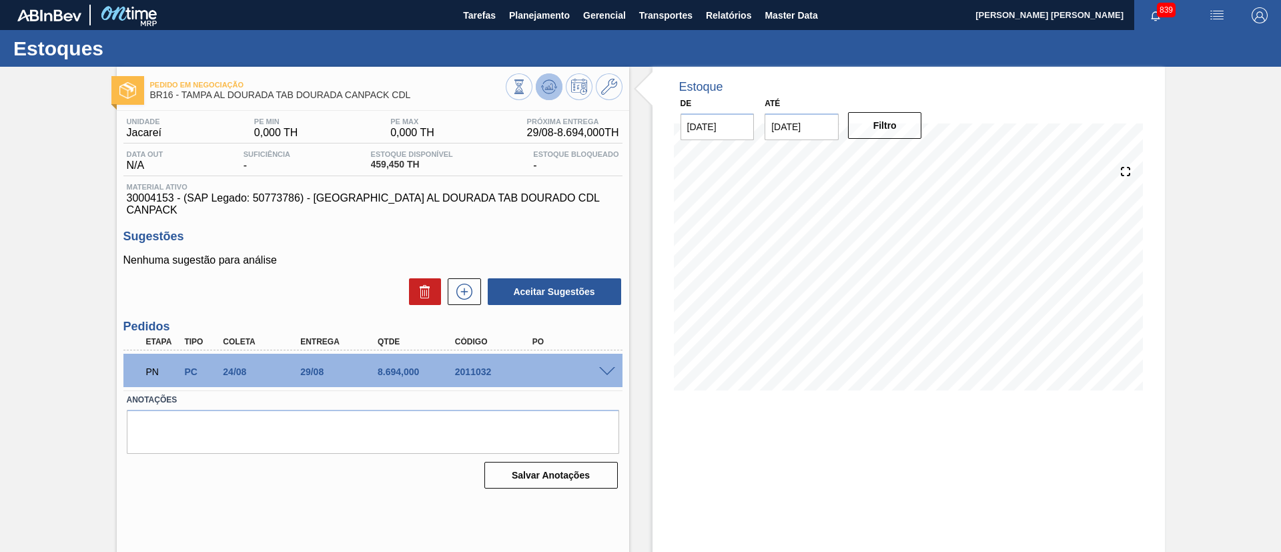
click at [548, 93] on icon at bounding box center [549, 87] width 16 height 16
click at [610, 367] on span at bounding box center [607, 372] width 16 height 10
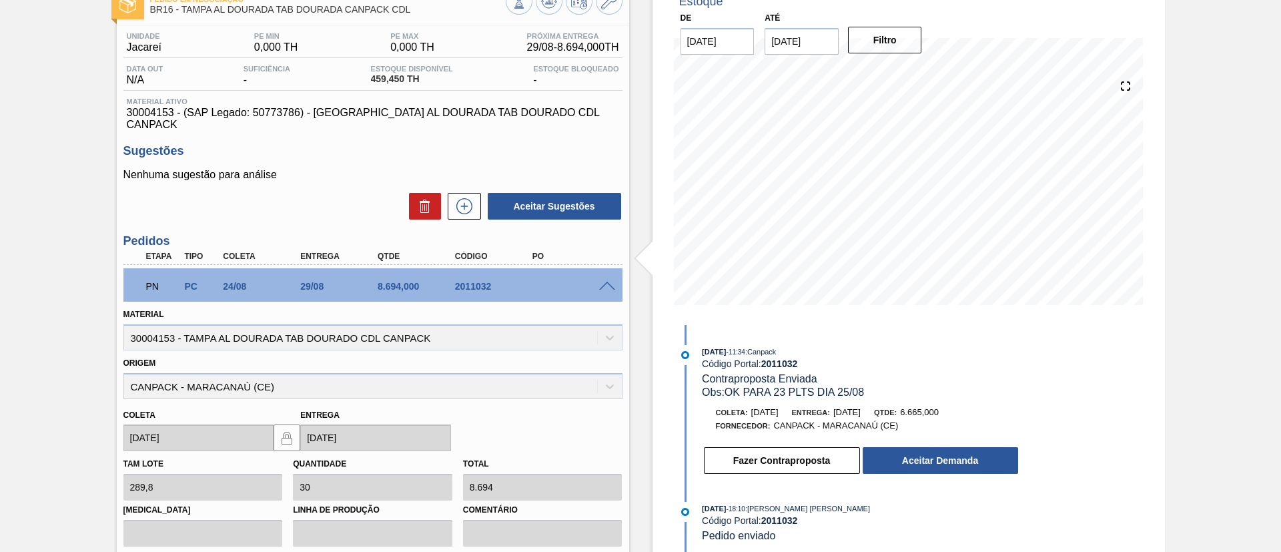
scroll to position [200, 0]
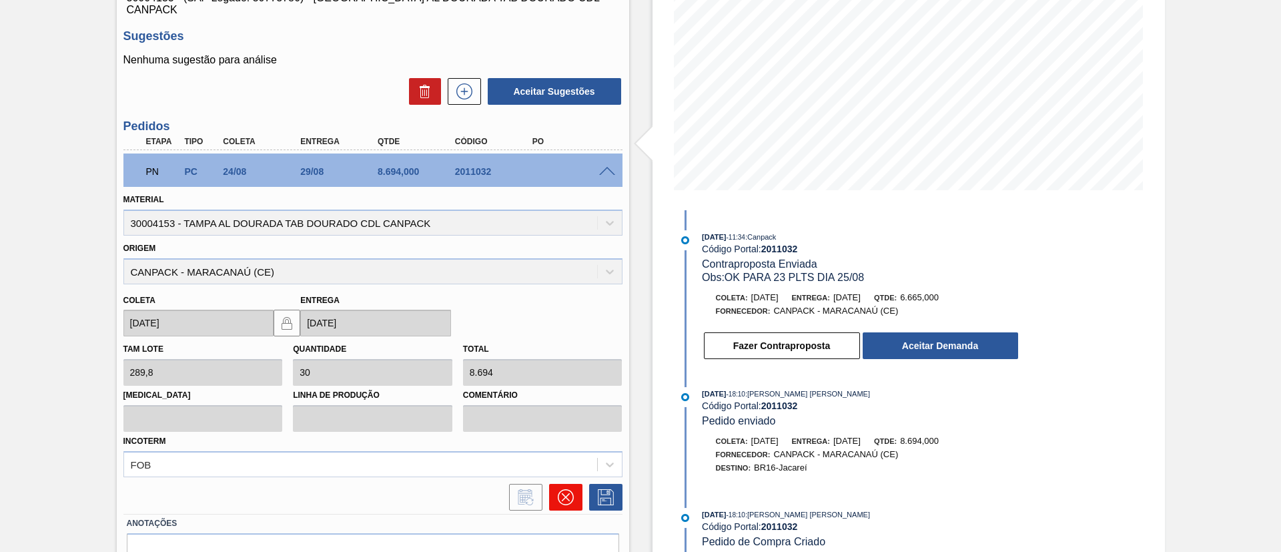
click at [572, 492] on button at bounding box center [565, 497] width 33 height 27
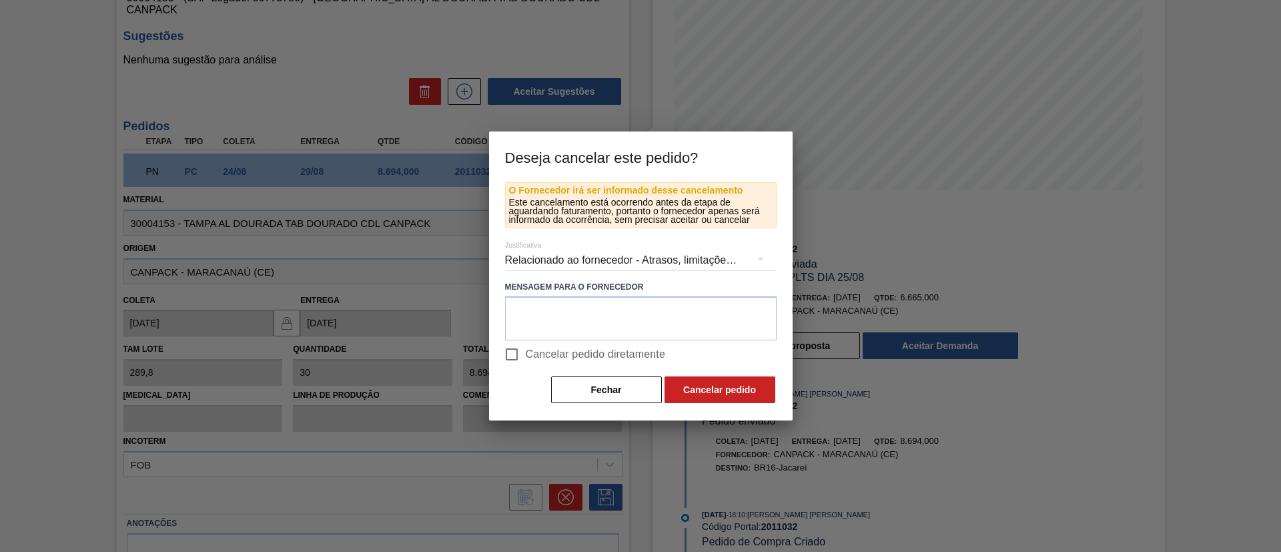
click at [564, 350] on span "Cancelar pedido diretamente" at bounding box center [596, 354] width 140 height 16
click at [526, 350] on input "Cancelar pedido diretamente" at bounding box center [512, 354] width 28 height 28
checkbox input "true"
click at [720, 389] on button "Cancelar pedido" at bounding box center [719, 389] width 111 height 27
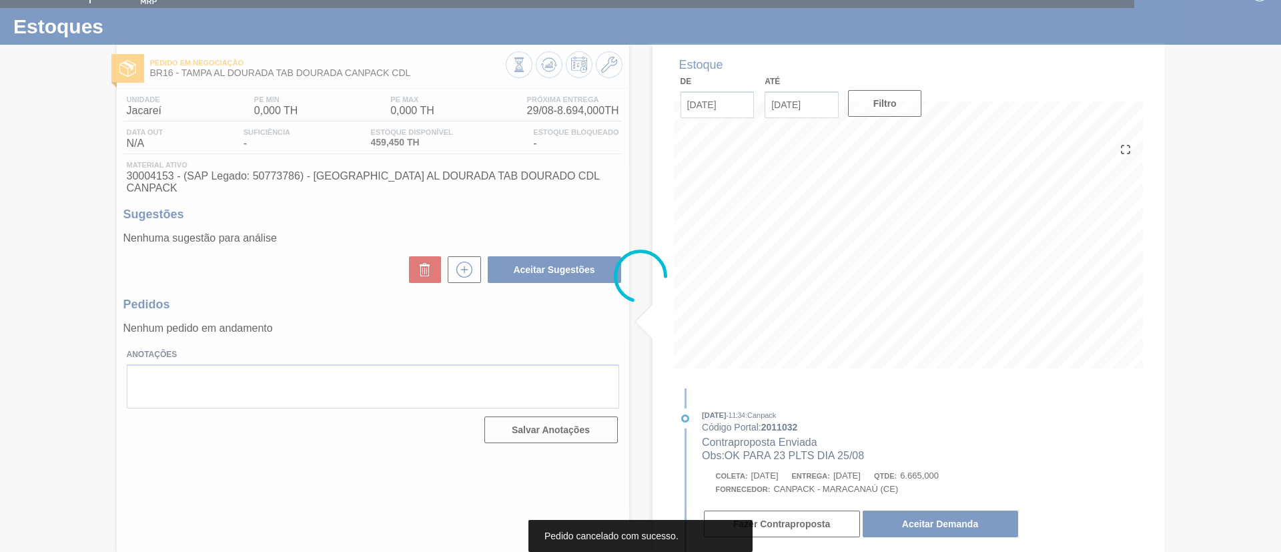
scroll to position [22, 0]
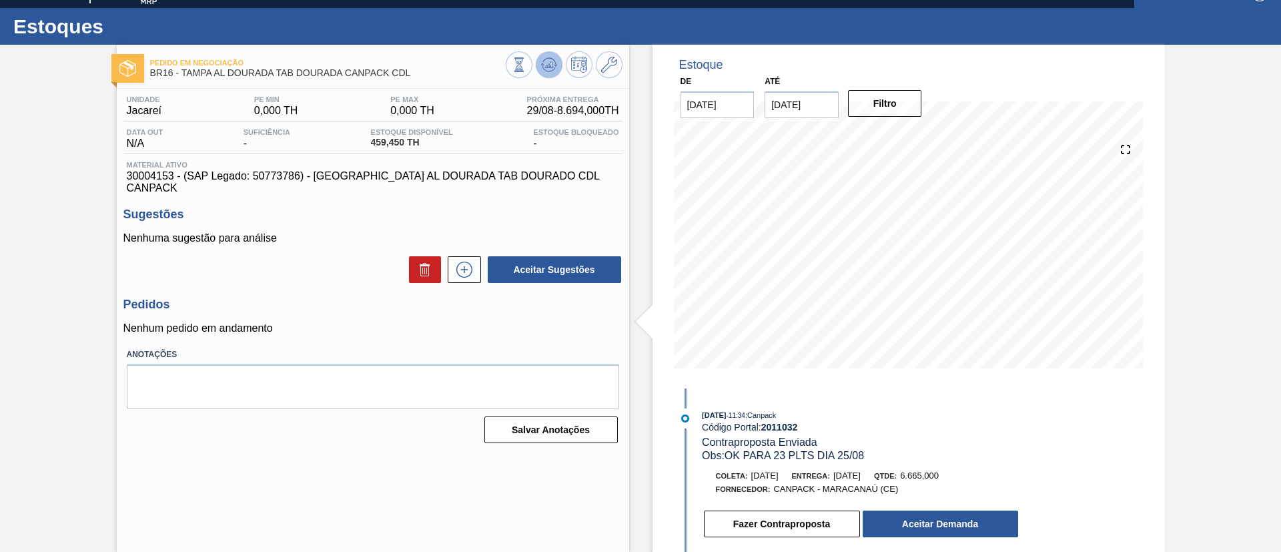
click at [552, 69] on icon at bounding box center [548, 68] width 13 height 7
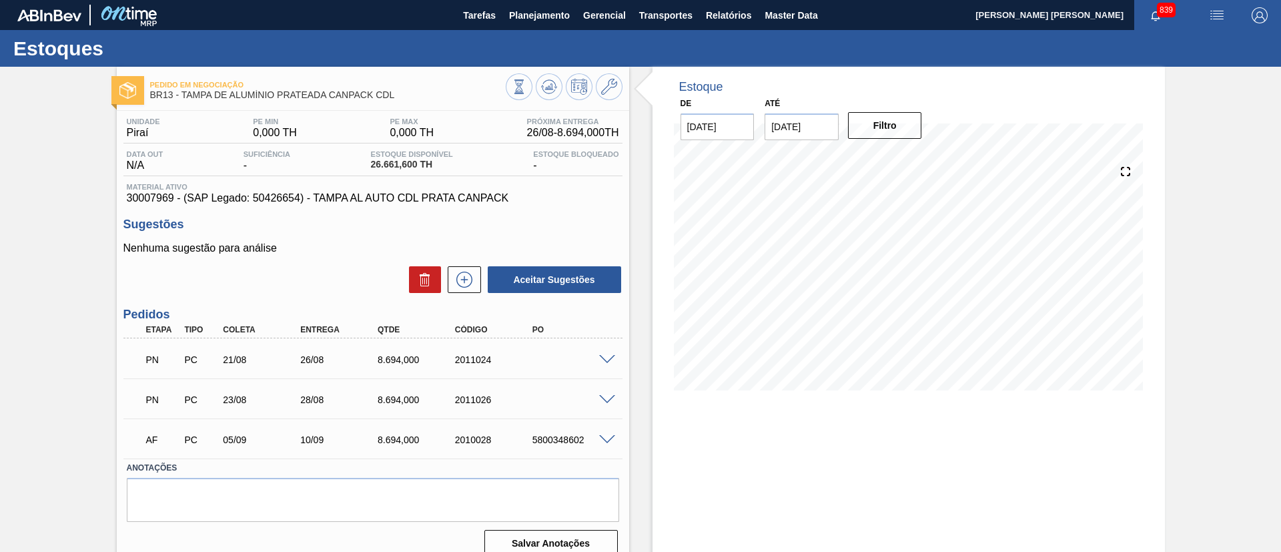
click at [606, 395] on span at bounding box center [607, 400] width 16 height 10
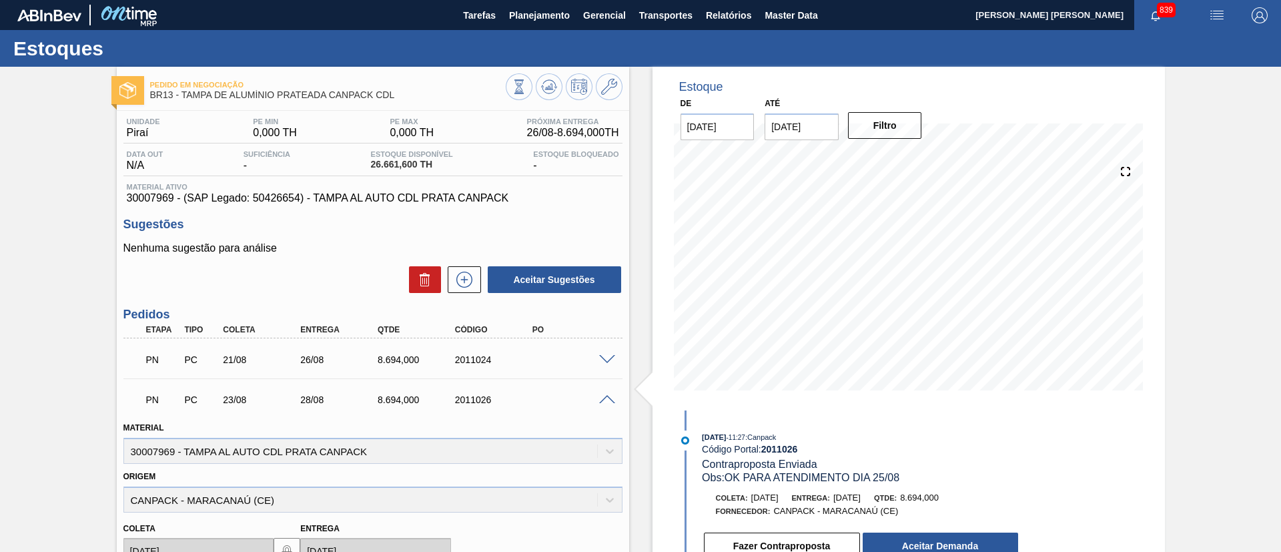
scroll to position [340, 0]
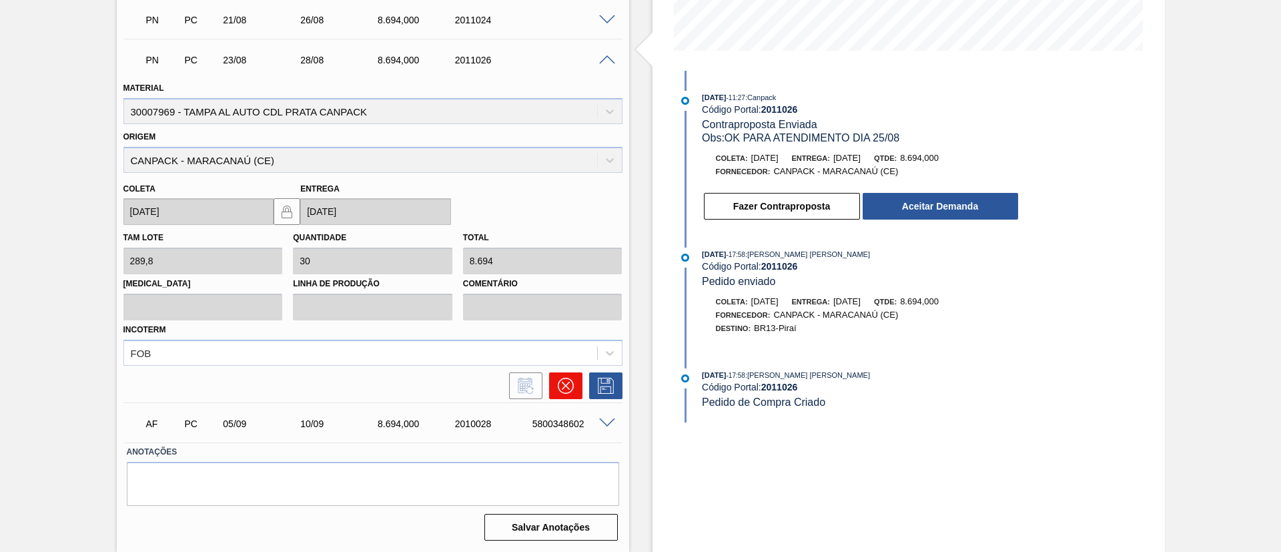
click at [572, 380] on button at bounding box center [565, 385] width 33 height 27
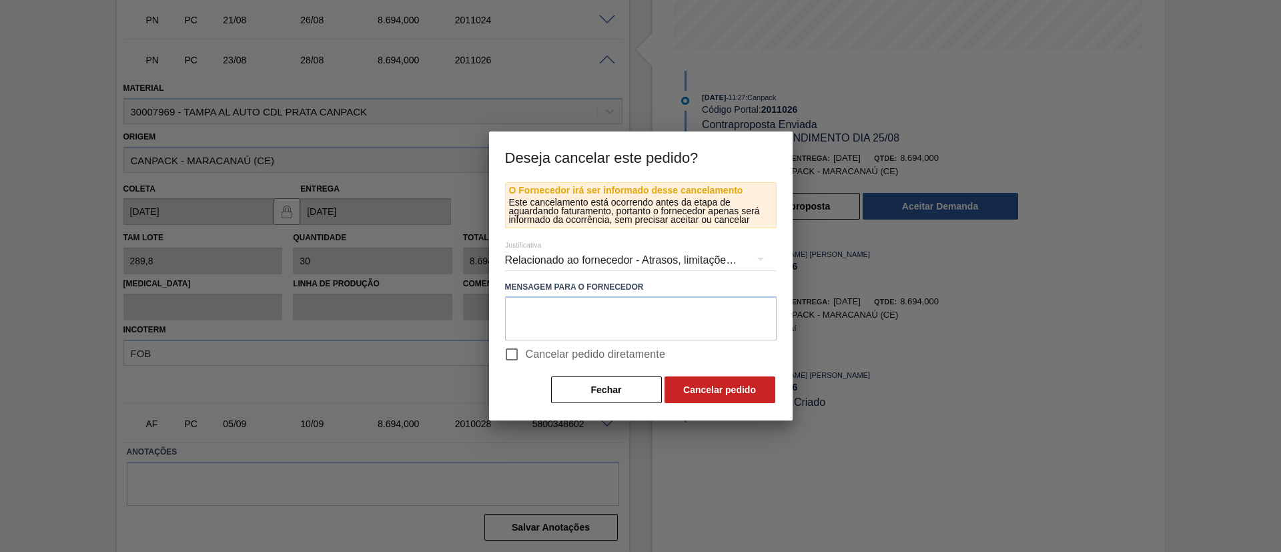
click at [552, 353] on span "Cancelar pedido diretamente" at bounding box center [596, 354] width 140 height 16
click at [526, 353] on input "Cancelar pedido diretamente" at bounding box center [512, 354] width 28 height 28
checkbox input "true"
click at [716, 386] on button "Cancelar pedido" at bounding box center [719, 389] width 111 height 27
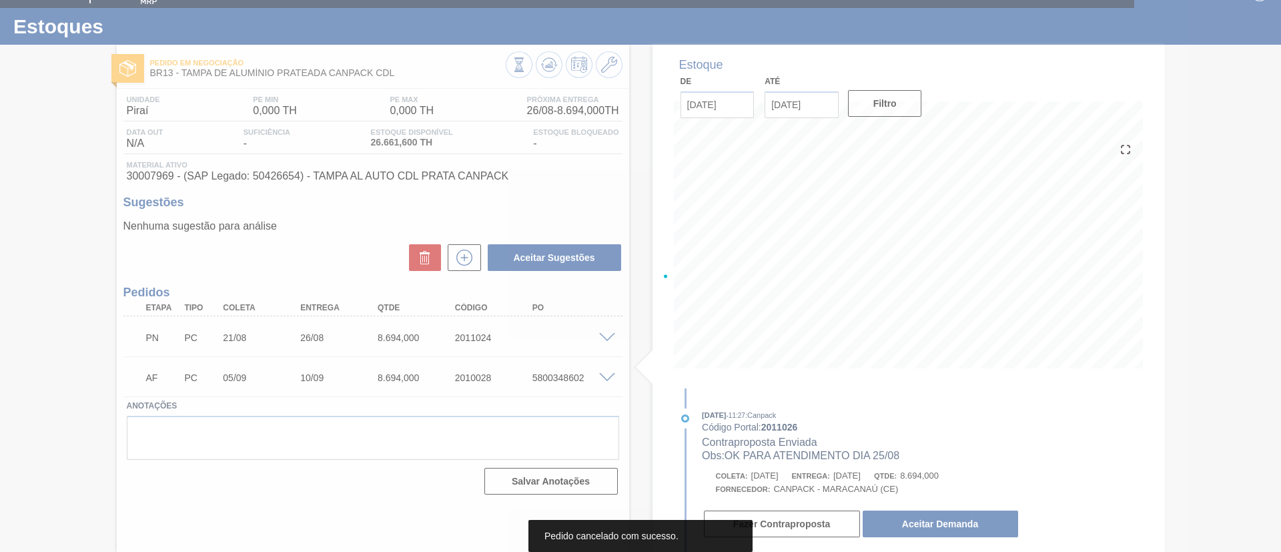
scroll to position [22, 0]
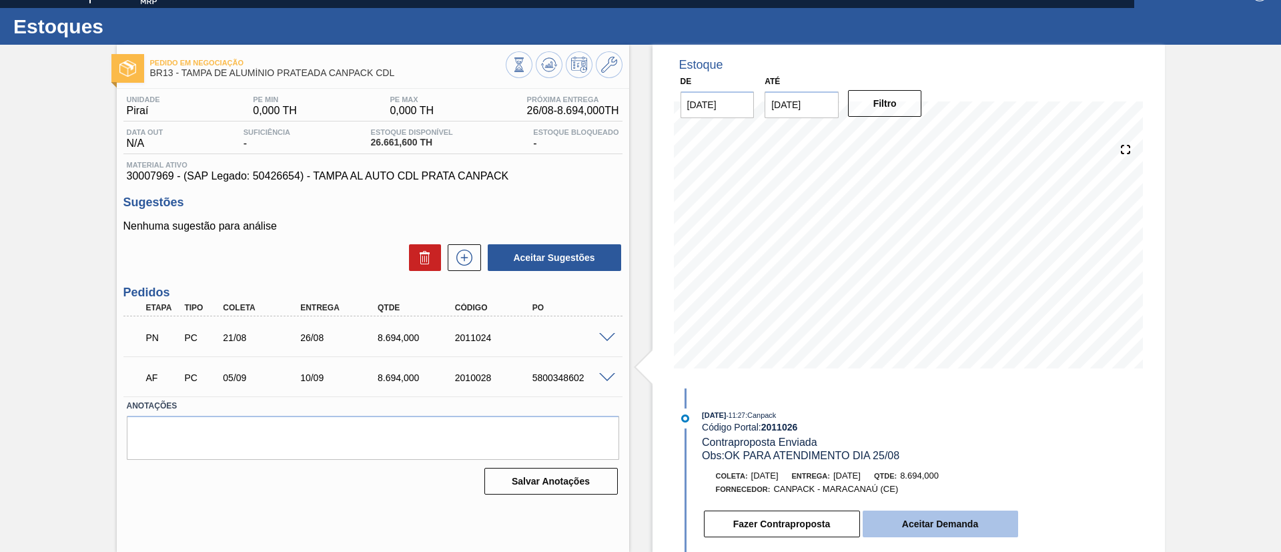
click at [944, 522] on button "Aceitar Demanda" at bounding box center [939, 523] width 155 height 27
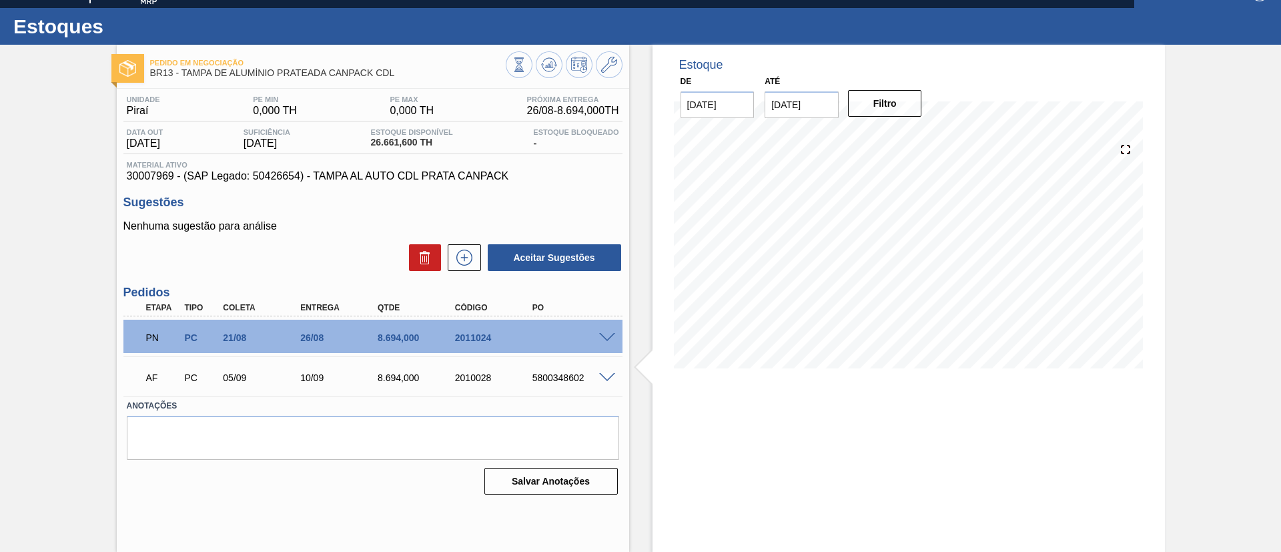
click at [608, 330] on div "PN PC 21/08 26/08 8.694,000 2011024" at bounding box center [372, 335] width 499 height 33
click at [614, 334] on div at bounding box center [609, 337] width 27 height 10
click at [612, 334] on span at bounding box center [607, 338] width 16 height 10
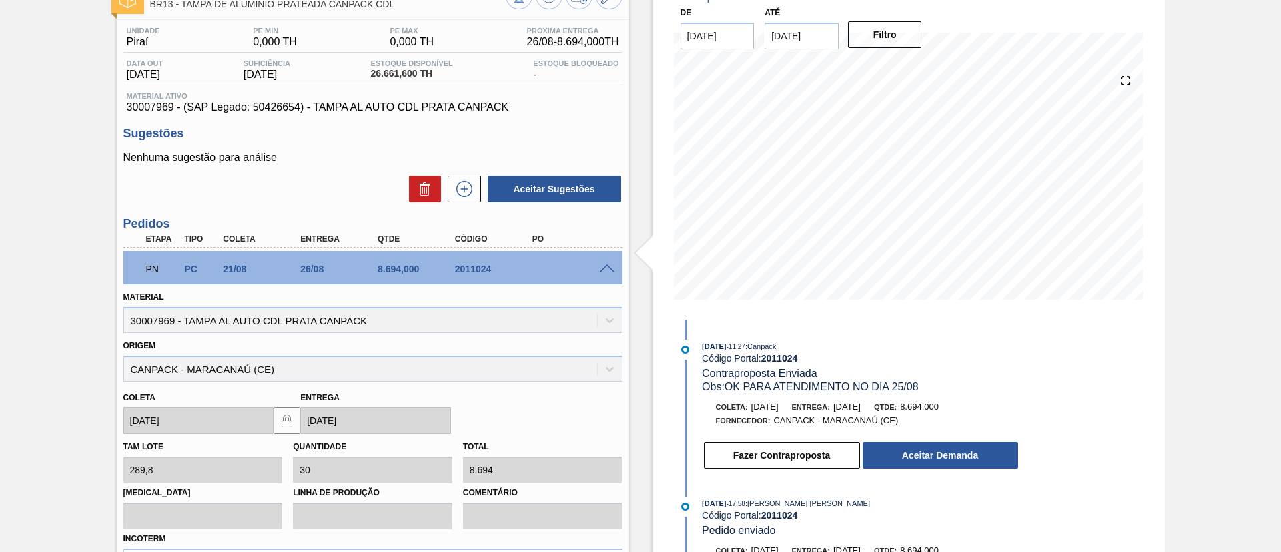
scroll to position [122, 0]
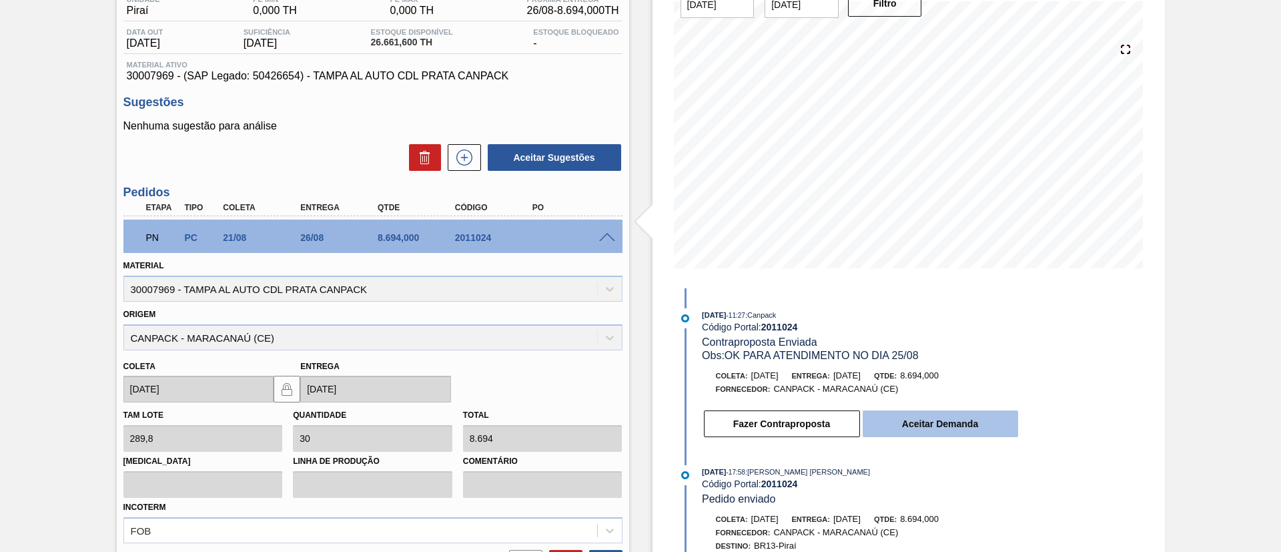
click at [921, 422] on button "Aceitar Demanda" at bounding box center [939, 423] width 155 height 27
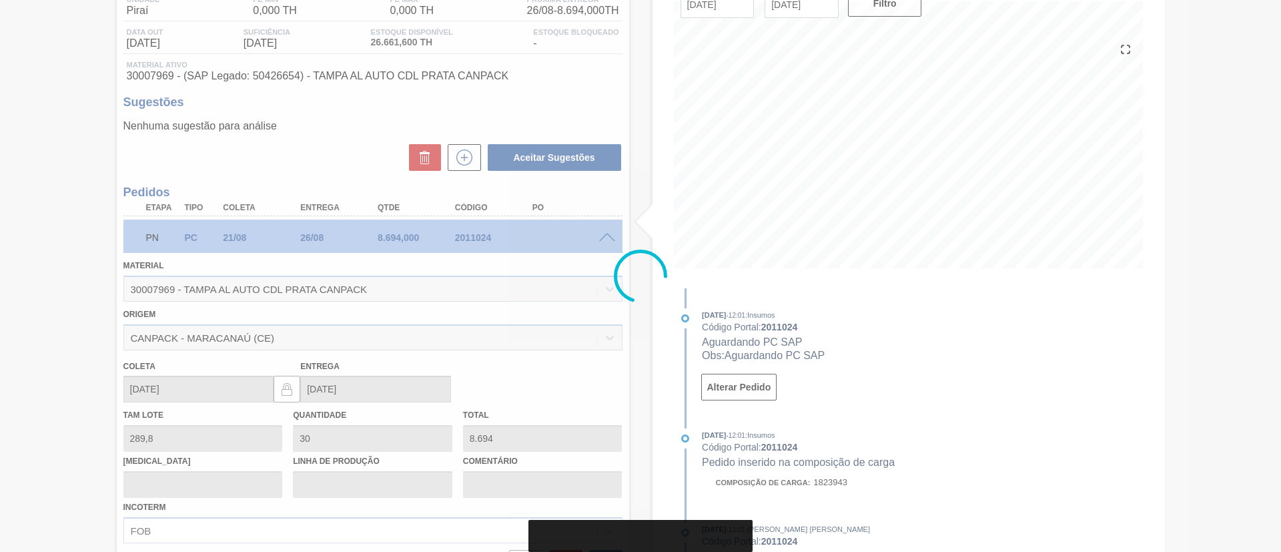
type input "[DATE]"
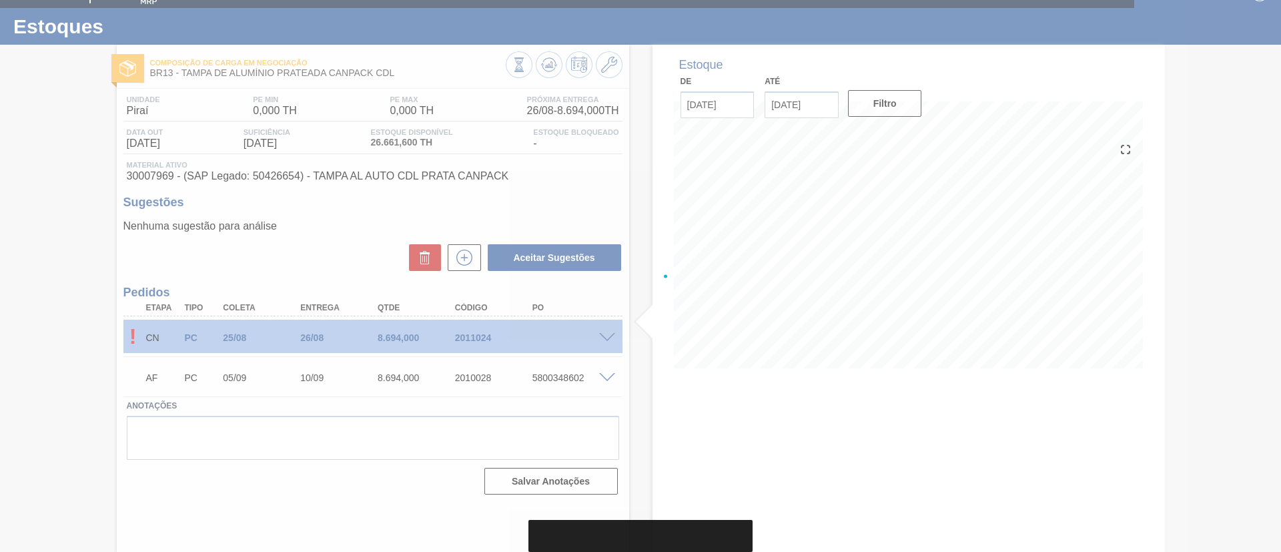
scroll to position [22, 0]
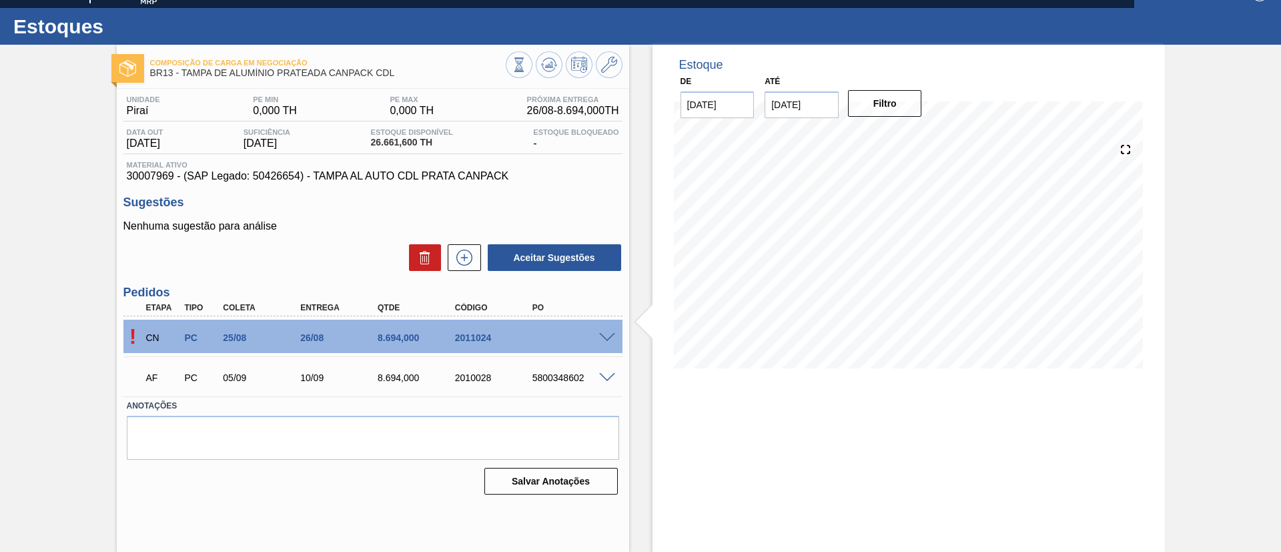
click at [613, 339] on span at bounding box center [607, 338] width 16 height 10
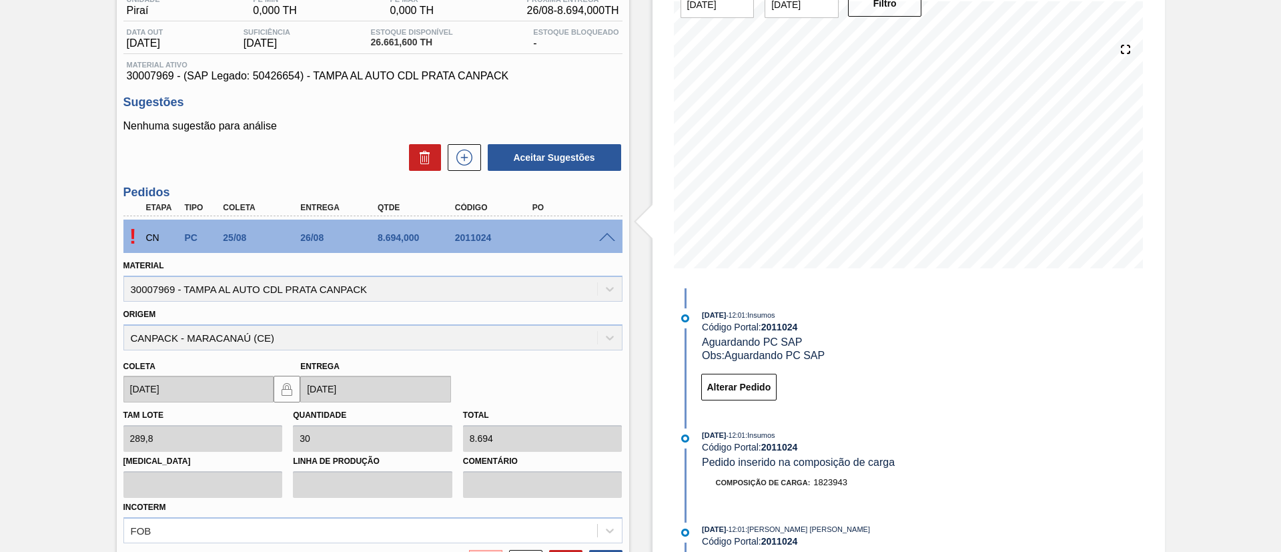
scroll to position [299, 0]
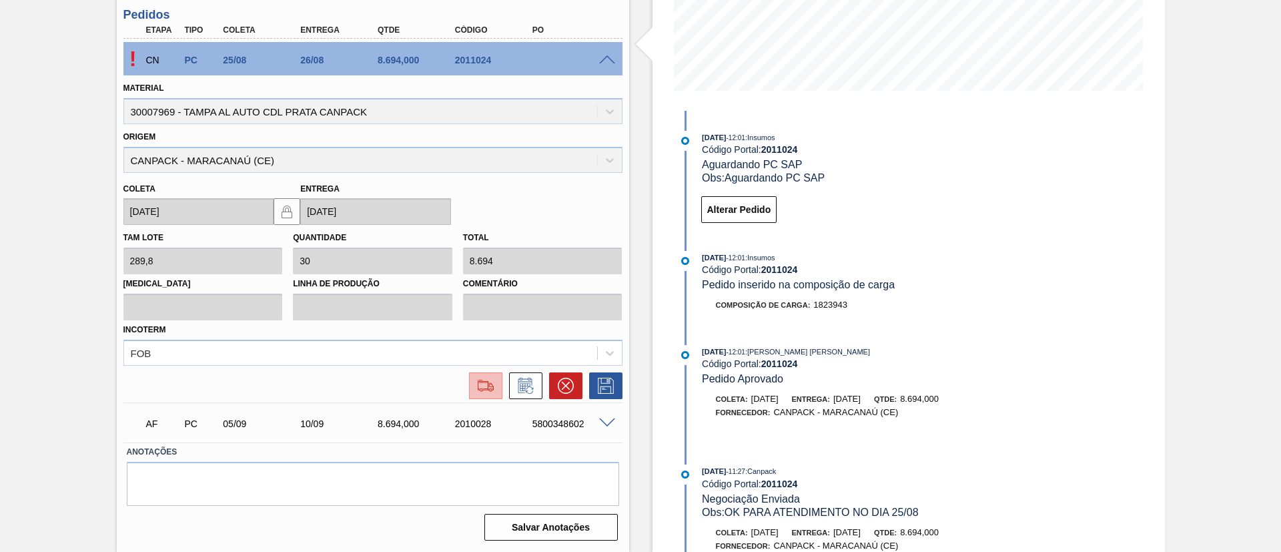
click at [478, 384] on img at bounding box center [485, 386] width 21 height 16
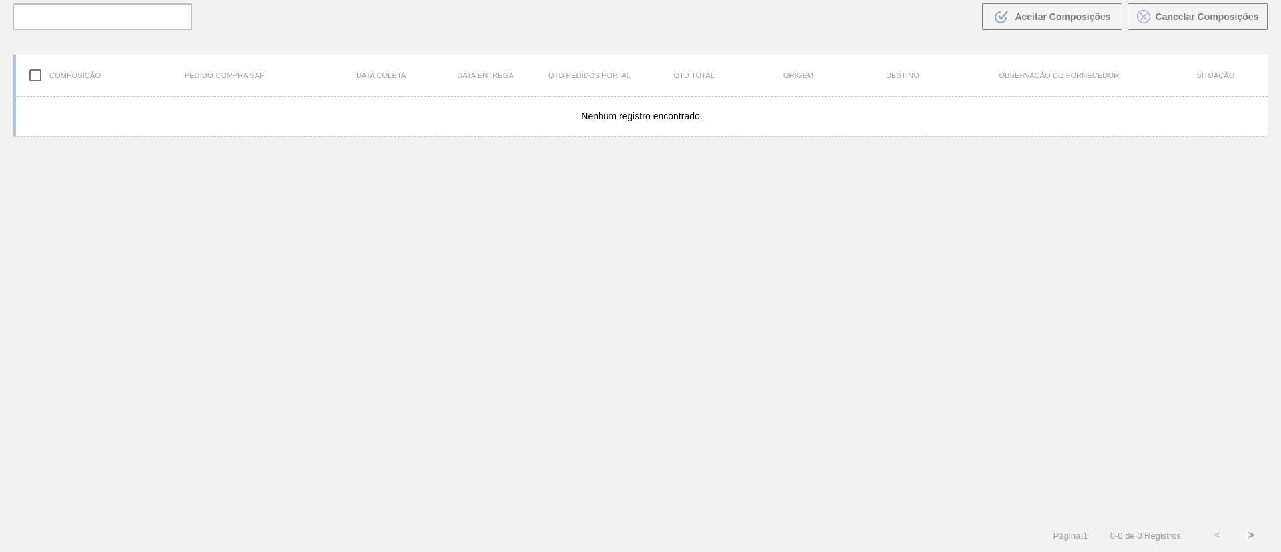
scroll to position [96, 0]
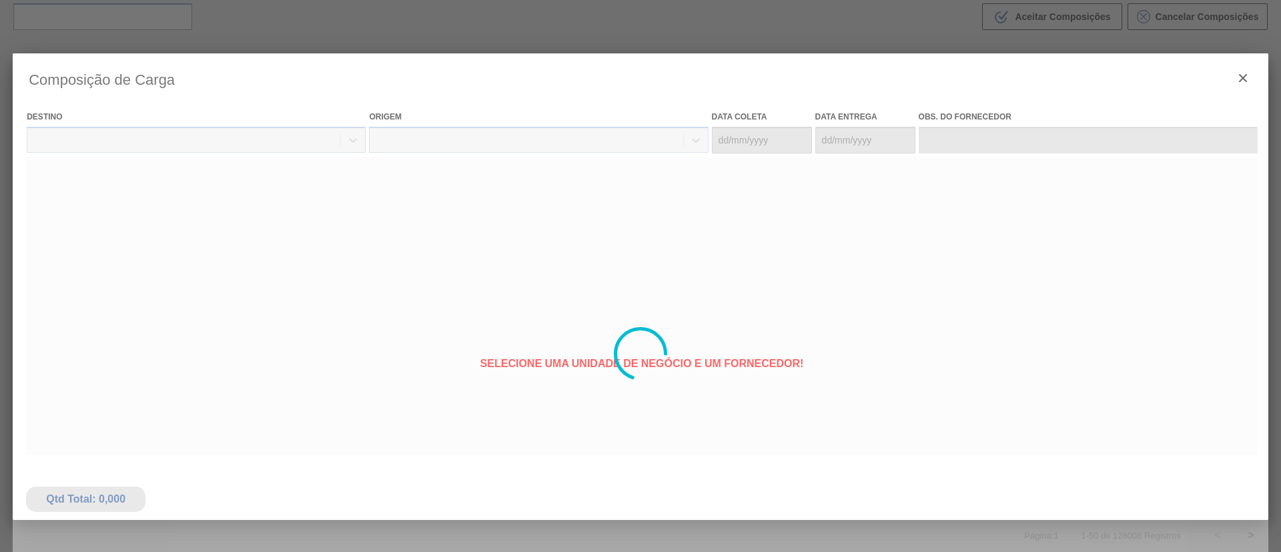
type coleta "[DATE]"
type entrega "26/08/2025"
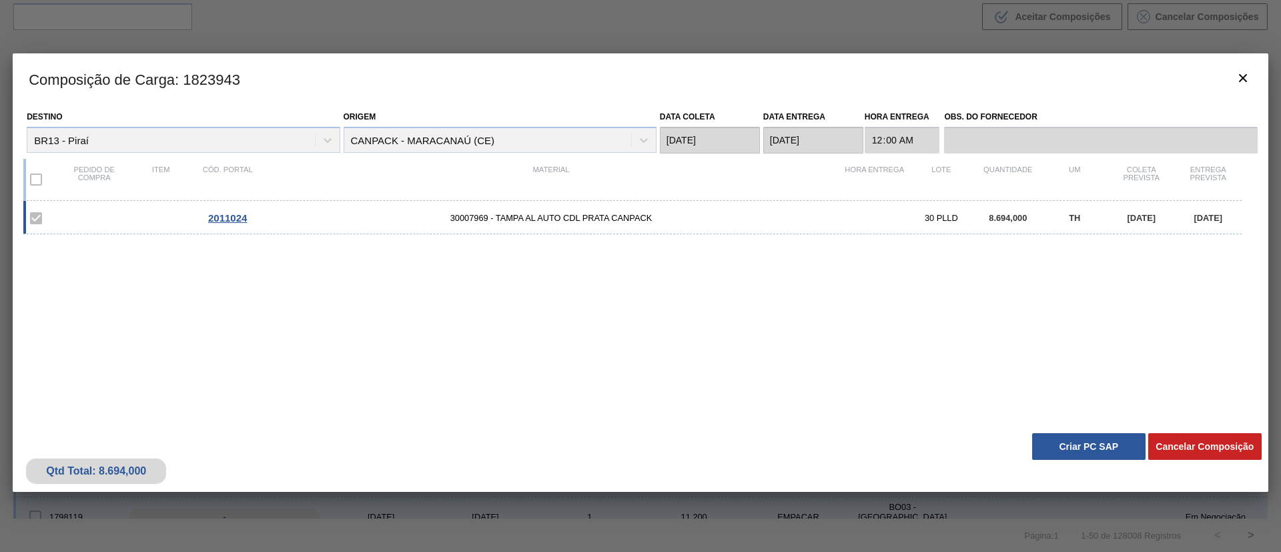
click at [1045, 431] on div "Qtd Total: 8.694,000 Cancelar Composição Criar PC SAP" at bounding box center [640, 458] width 1255 height 65
click at [1044, 460] on div "Qtd Total: 8.694,000 Cancelar Composição Criar PC SAP" at bounding box center [640, 458] width 1255 height 65
click at [1051, 452] on button "Criar PC SAP" at bounding box center [1088, 446] width 113 height 27
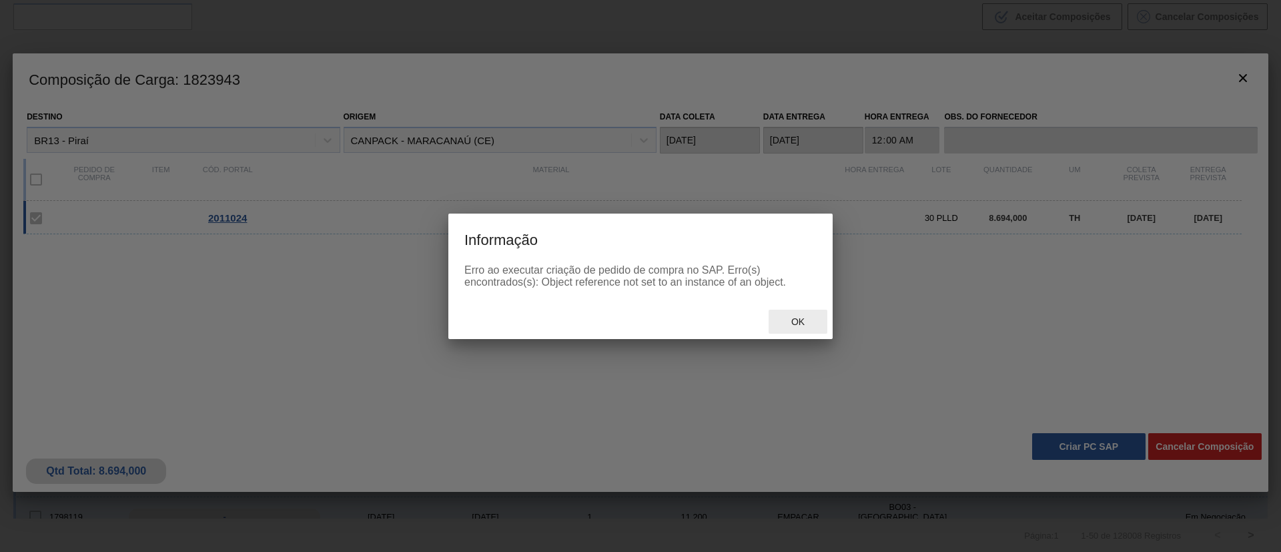
click at [801, 325] on span "Ok" at bounding box center [797, 321] width 35 height 11
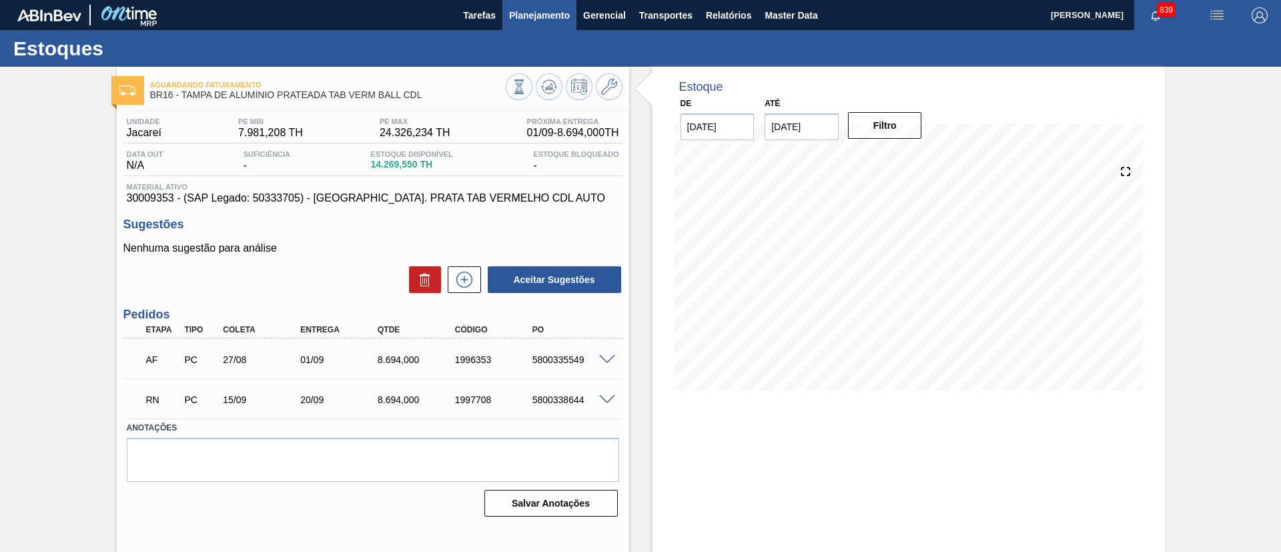
click at [550, 19] on span "Planejamento" at bounding box center [539, 15] width 61 height 16
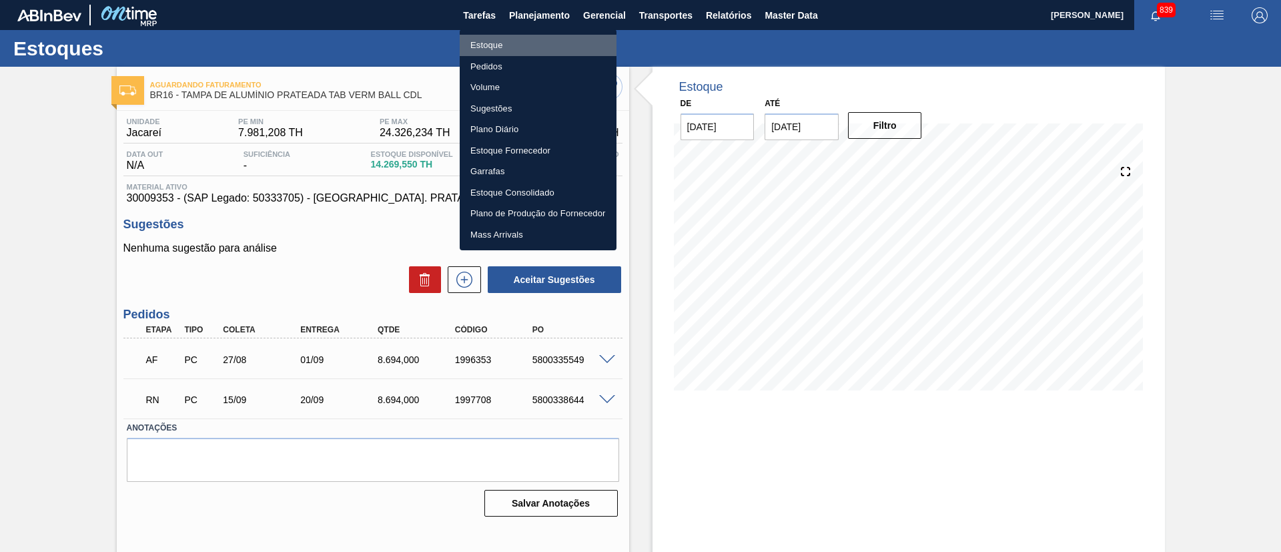
click at [537, 40] on li "Estoque" at bounding box center [538, 45] width 157 height 21
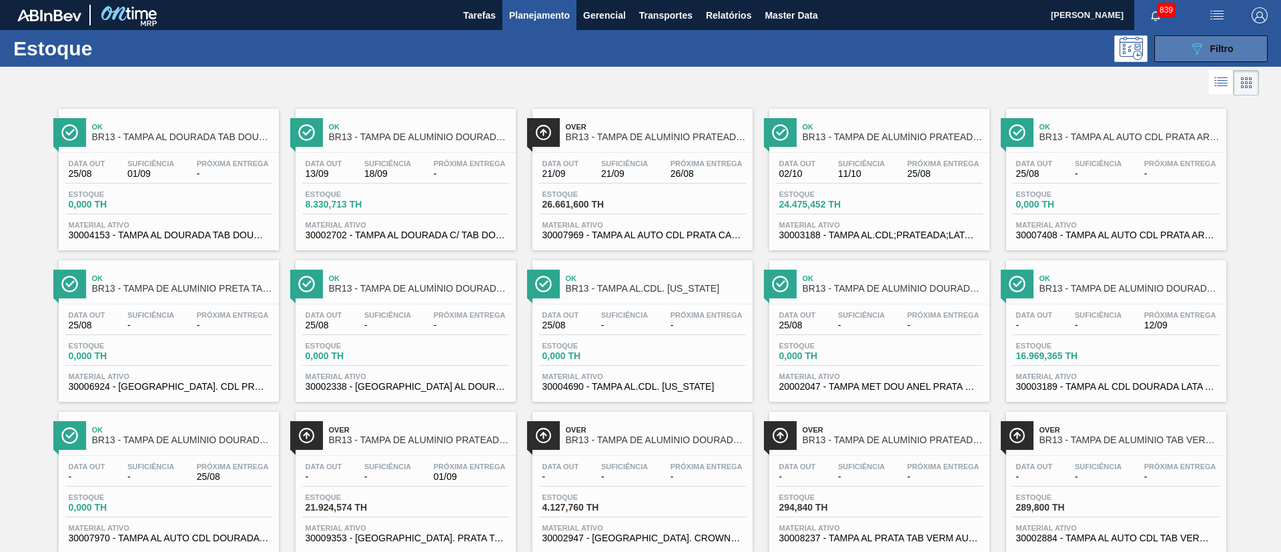
click at [1200, 51] on icon "089F7B8B-B2A5-4AFE-B5C0-19BA573D28AC" at bounding box center [1197, 49] width 16 height 16
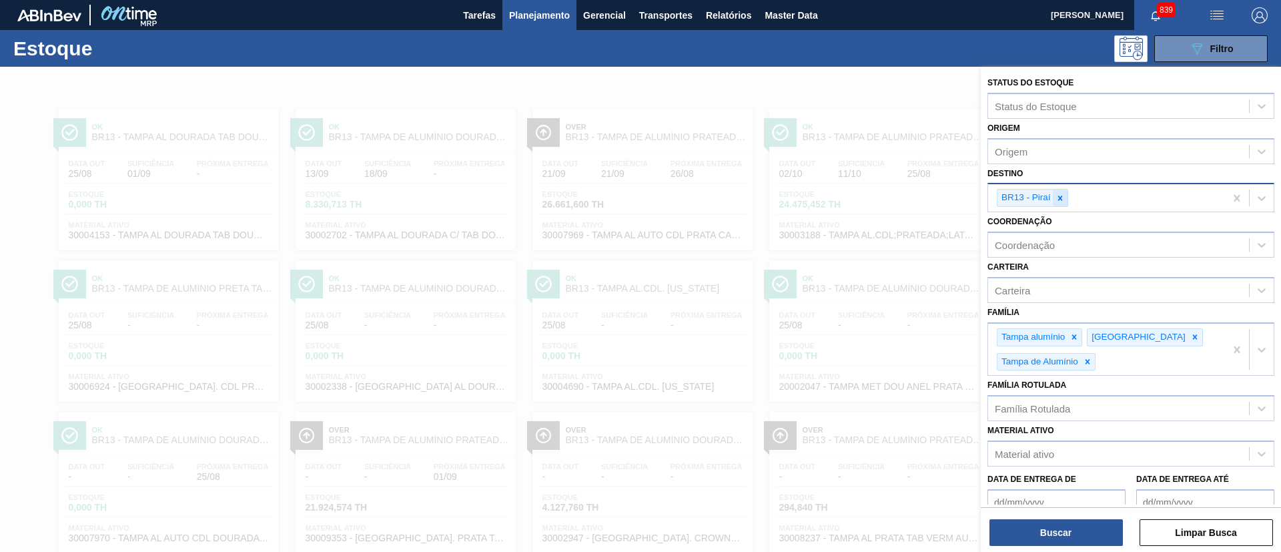
click at [1066, 199] on div at bounding box center [1060, 197] width 15 height 17
type input "16"
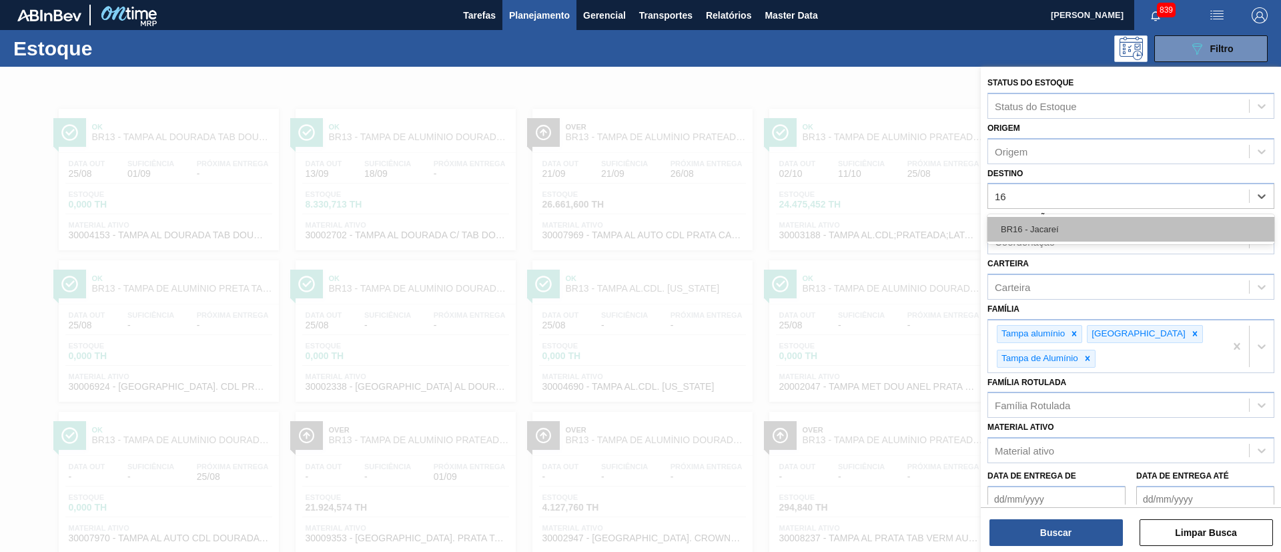
click at [1057, 221] on div "BR16 - Jacareí" at bounding box center [1130, 229] width 287 height 25
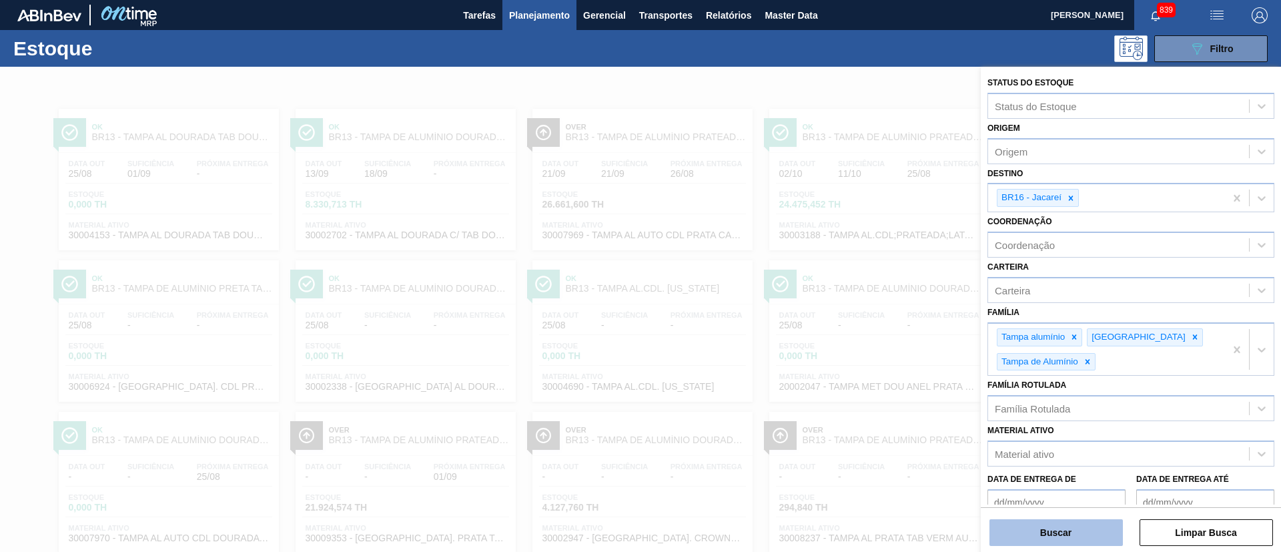
click at [1059, 538] on button "Buscar" at bounding box center [1055, 532] width 133 height 27
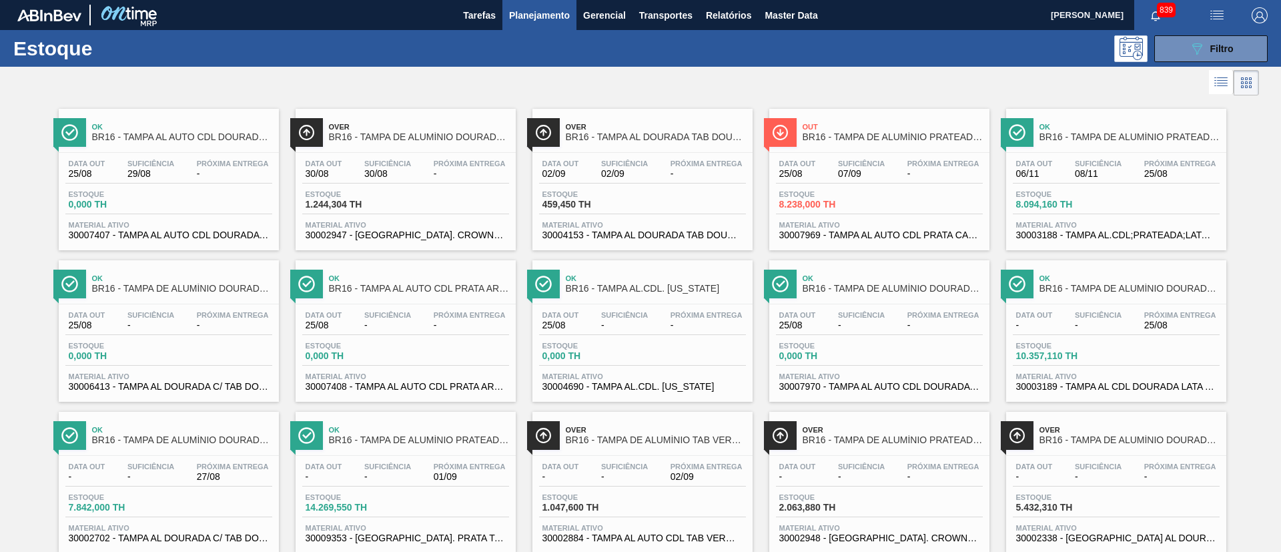
click at [868, 179] on div "Data out 25/08 Suficiência 07/09 Próxima Entrega -" at bounding box center [879, 171] width 207 height 24
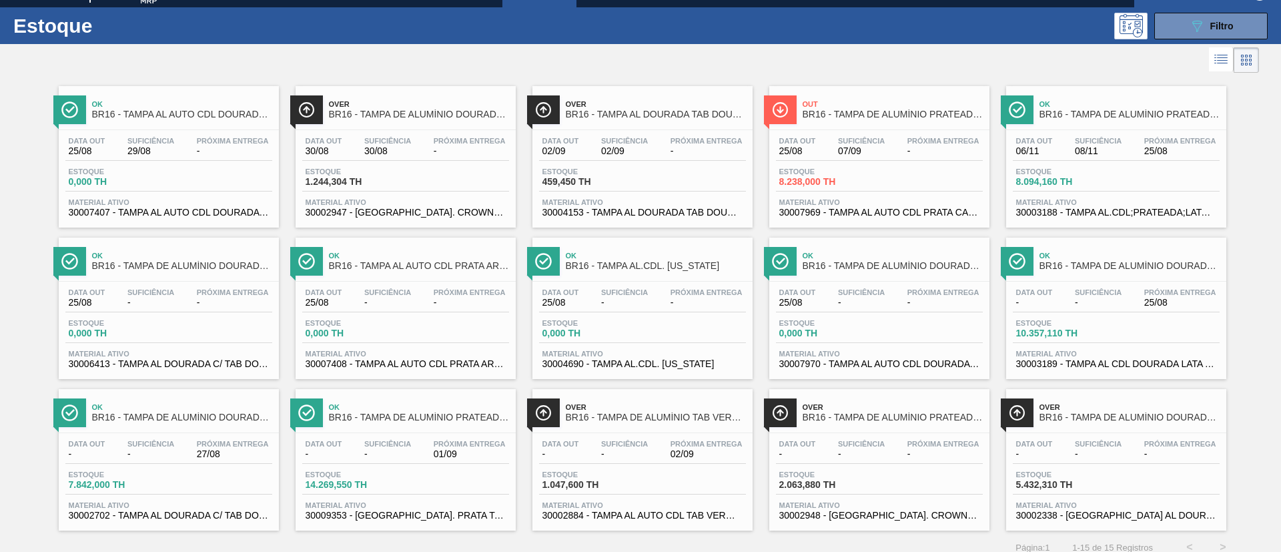
scroll to position [35, 0]
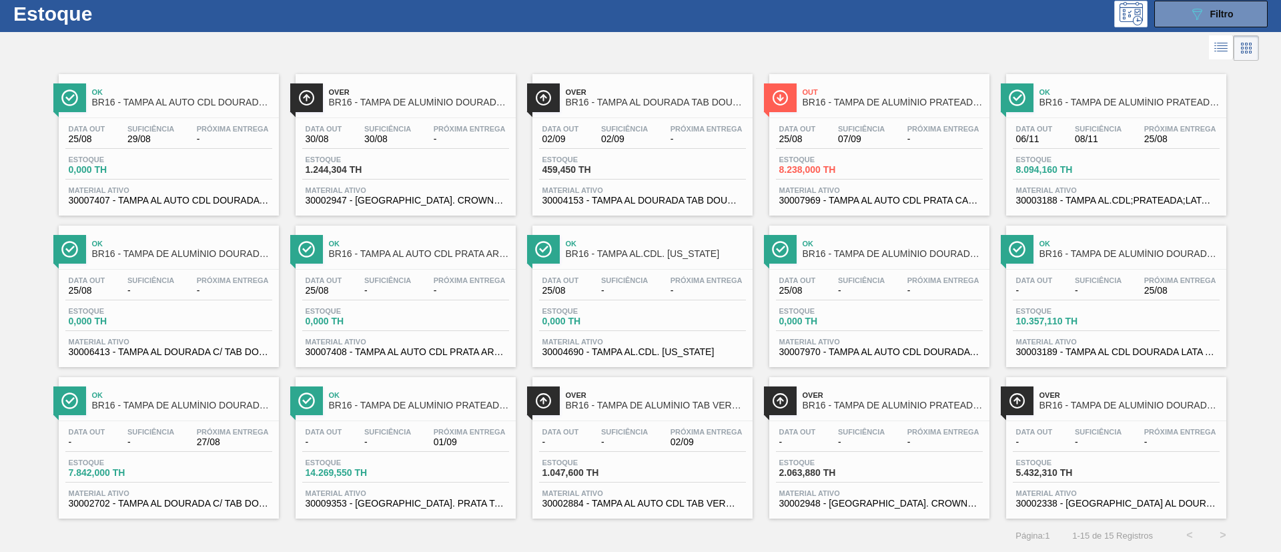
click at [1072, 135] on div "Suficiência 08/11" at bounding box center [1097, 134] width 53 height 19
click at [441, 273] on div "Data out 25/08 Suficiência - Próxima Entrega - Estoque 0,000 TH Material ativo …" at bounding box center [405, 314] width 220 height 91
click at [859, 422] on div "Data out - Suficiência - Próxima Entrega - Estoque 2.063,880 TH Material ativo …" at bounding box center [879, 466] width 220 height 91
drag, startPoint x: 393, startPoint y: 464, endPoint x: 295, endPoint y: 454, distance: 98.0
click at [393, 463] on span "Estoque" at bounding box center [351, 462] width 93 height 8
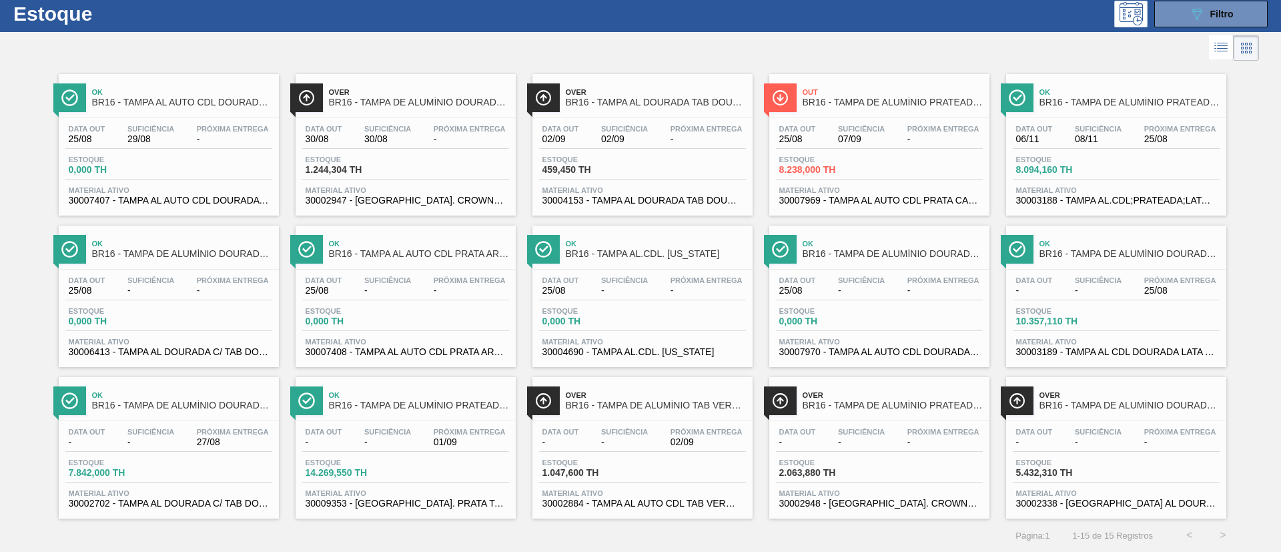
click at [185, 431] on div "Data out - Suficiência - Próxima Entrega 27/08" at bounding box center [168, 440] width 207 height 24
click at [854, 153] on div "Data out 25/08 Suficiência 07/09 Próxima Entrega - Estoque 8.238,000 TH Materia…" at bounding box center [879, 163] width 220 height 91
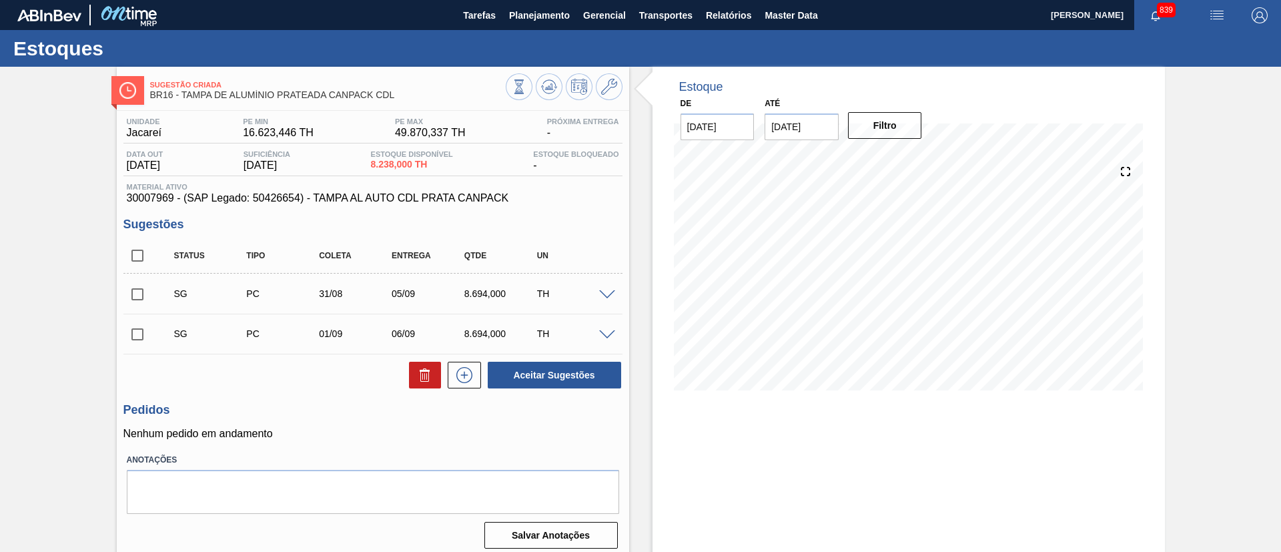
click at [131, 257] on input "checkbox" at bounding box center [137, 255] width 28 height 28
checkbox input "true"
click at [430, 386] on button at bounding box center [425, 375] width 32 height 27
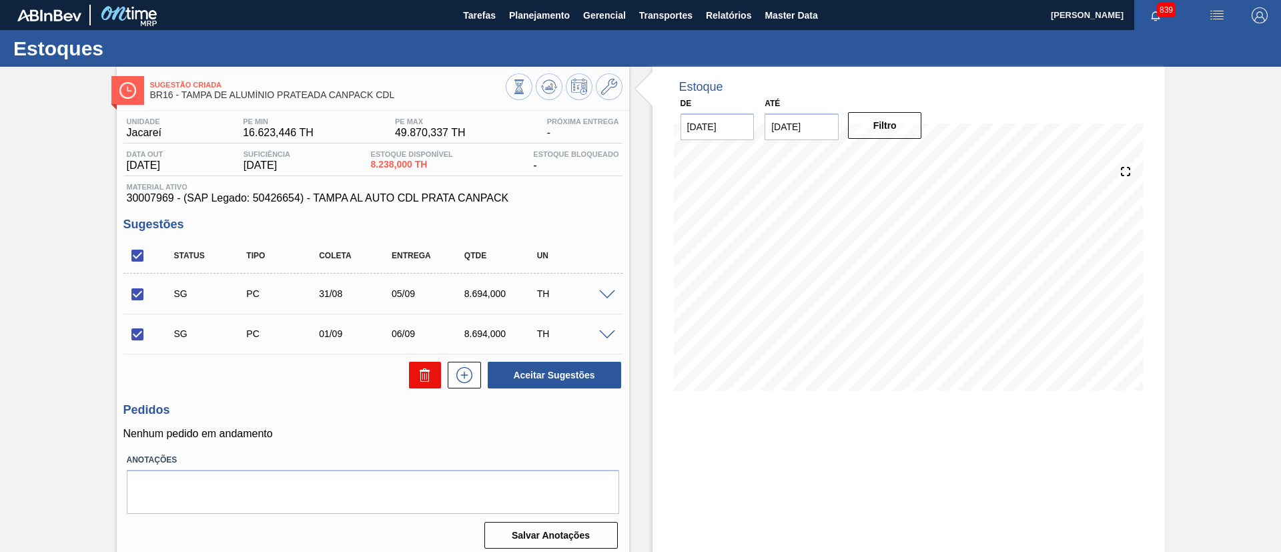
checkbox input "false"
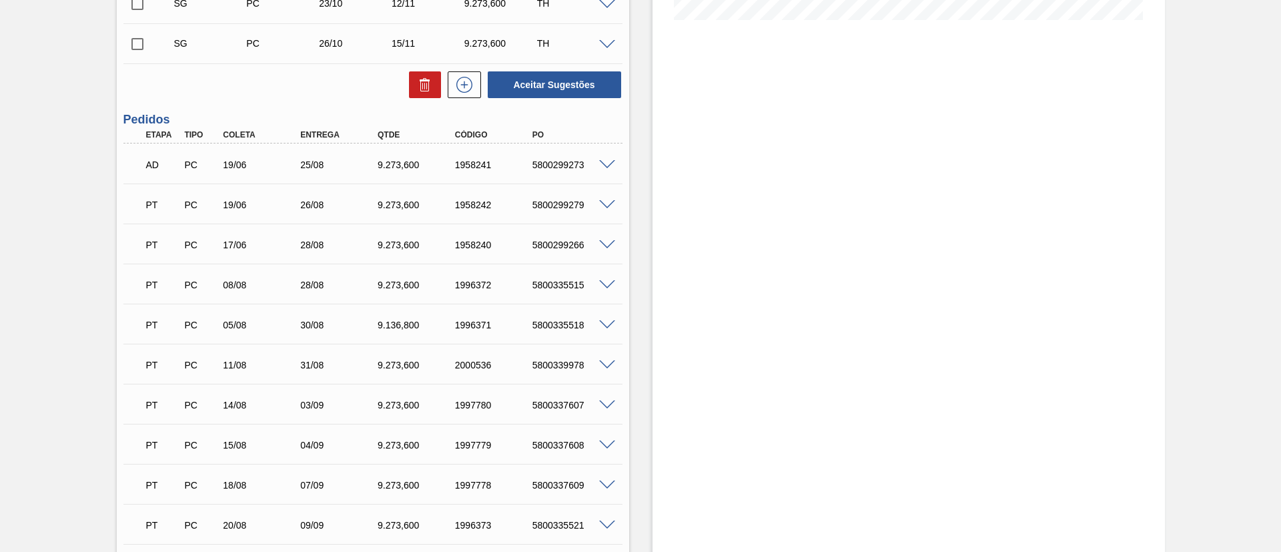
scroll to position [171, 0]
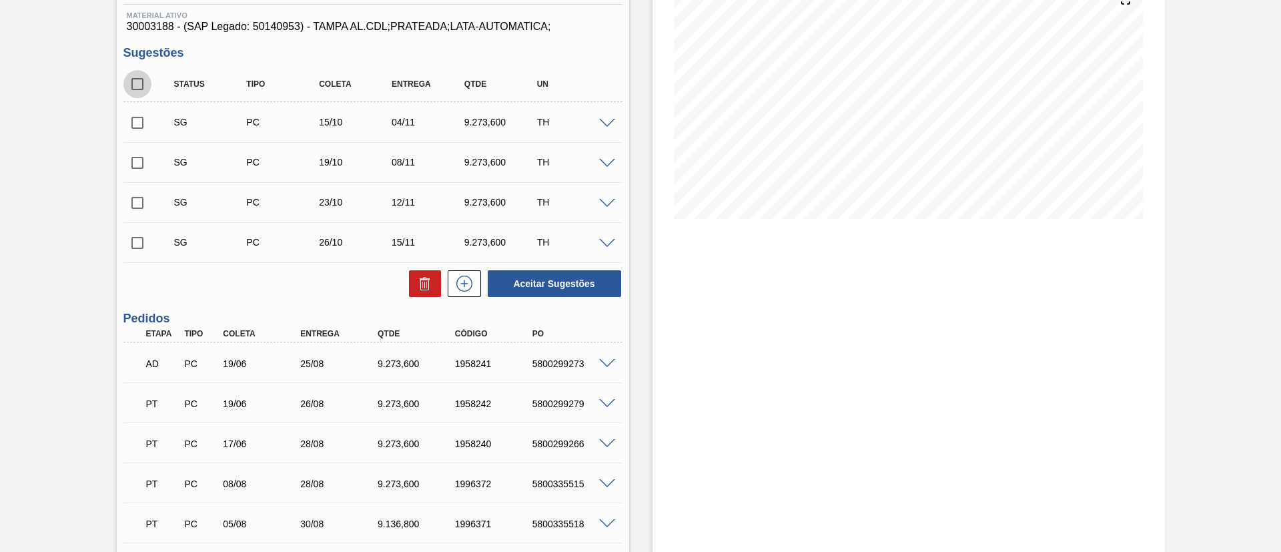
click at [140, 87] on input "checkbox" at bounding box center [137, 84] width 28 height 28
checkbox input "true"
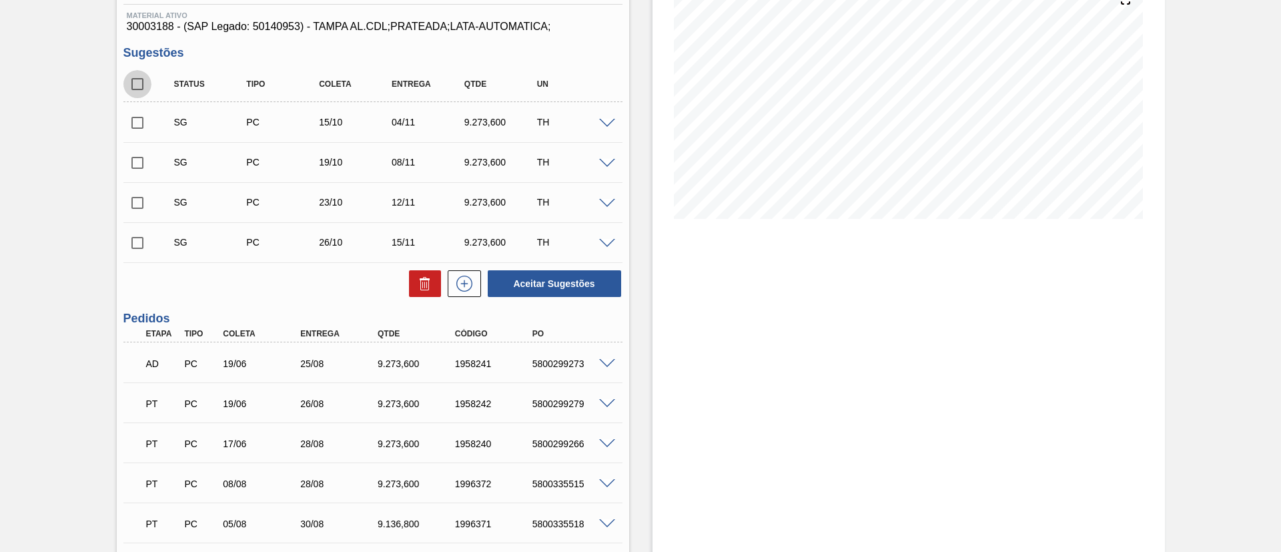
checkbox input "true"
click at [412, 282] on button at bounding box center [425, 283] width 32 height 27
checkbox input "false"
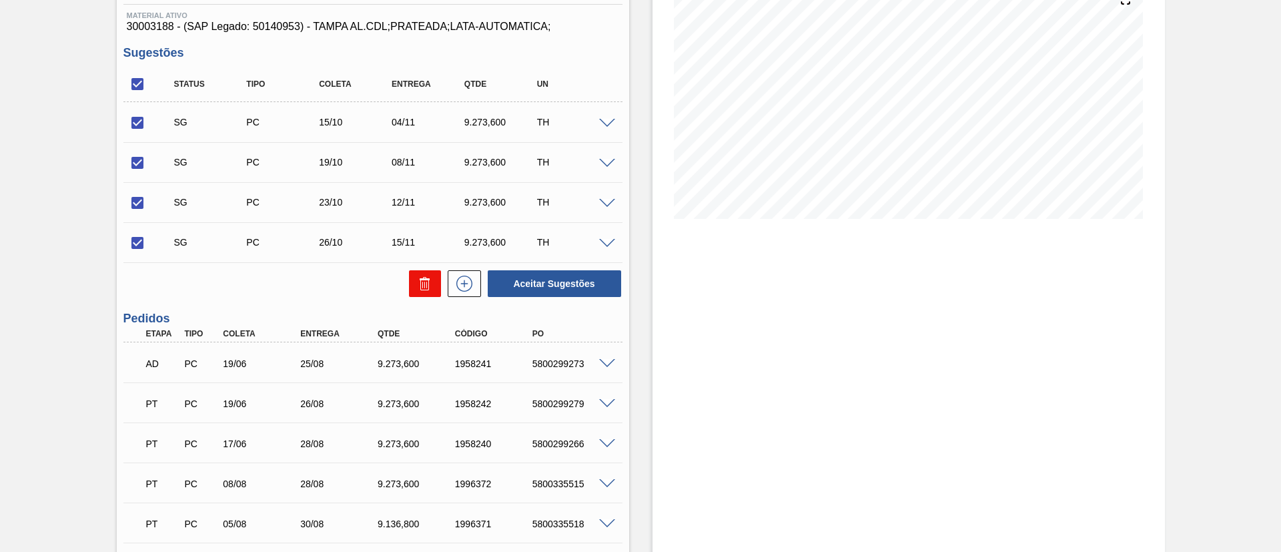
checkbox input "false"
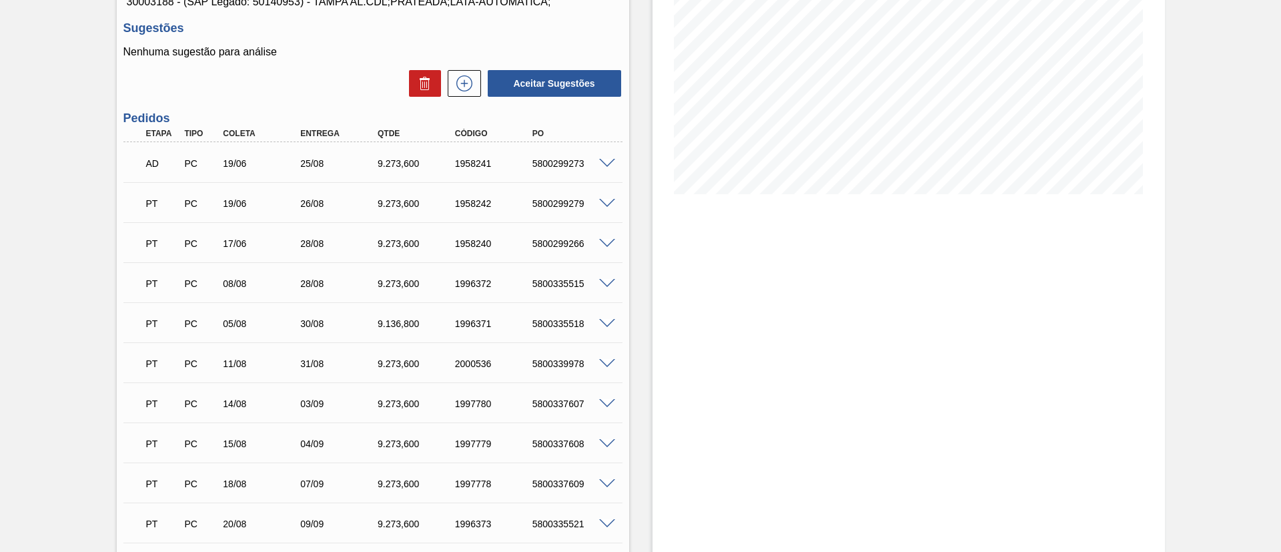
scroll to position [0, 0]
